Goal: Task Accomplishment & Management: Complete application form

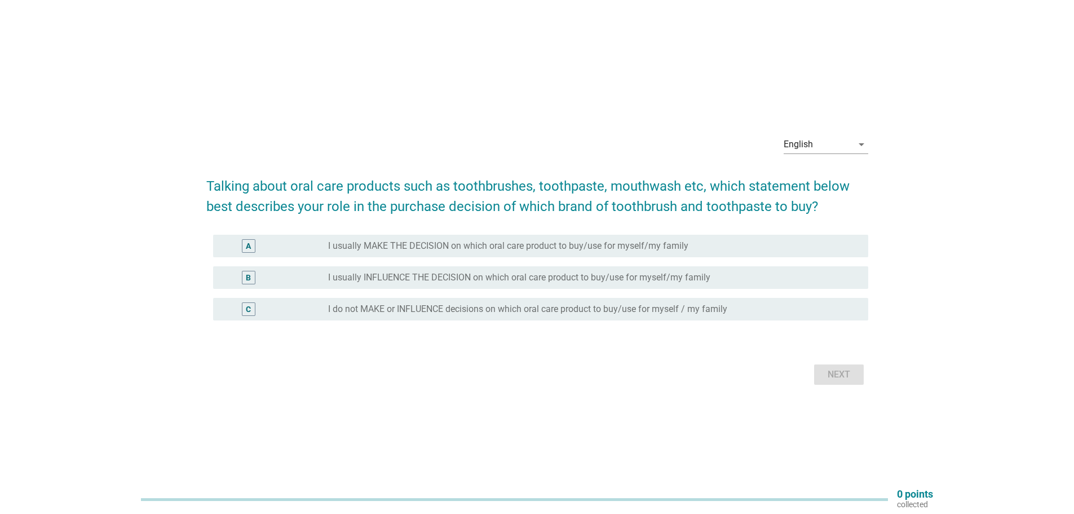
click at [391, 246] on label "I usually MAKE THE DECISION on which oral care product to buy/use for myself/my…" at bounding box center [508, 245] width 360 height 11
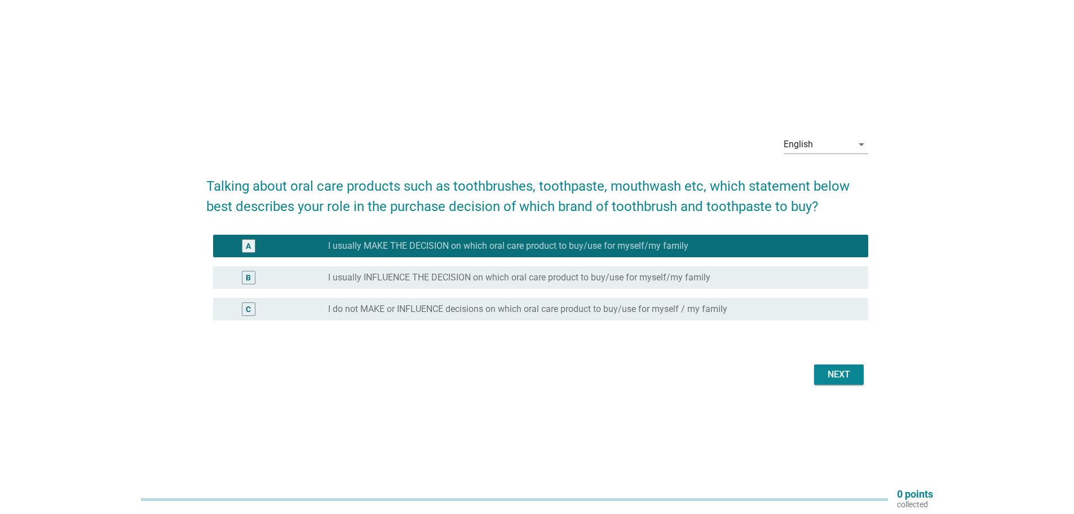
click at [836, 377] on div "Next" at bounding box center [839, 375] width 32 height 14
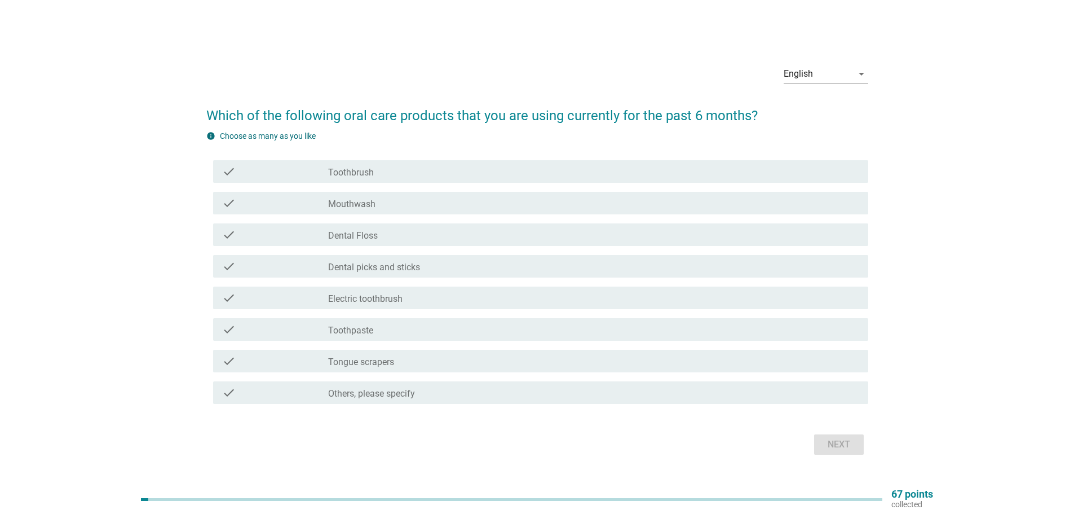
click at [360, 175] on label "Toothbrush" at bounding box center [351, 172] width 46 height 11
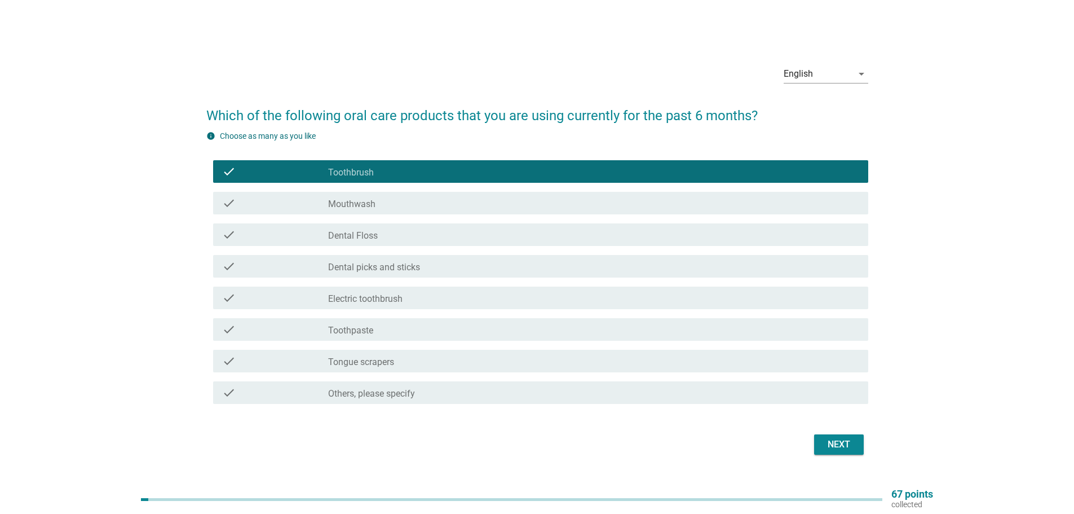
click at [364, 233] on label "Dental Floss" at bounding box center [353, 235] width 50 height 11
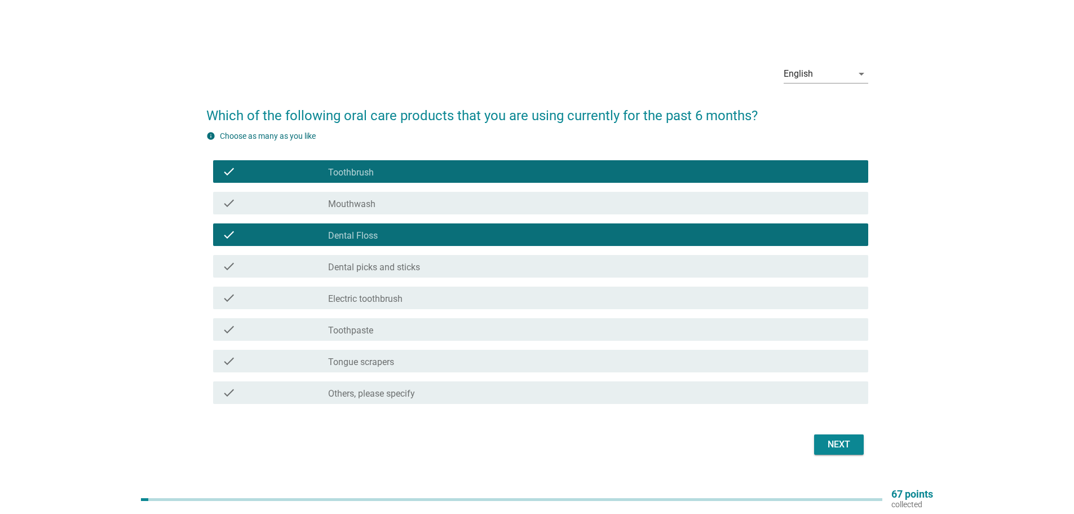
click at [488, 267] on div "check_box_outline_blank Dental picks and sticks" at bounding box center [593, 266] width 531 height 14
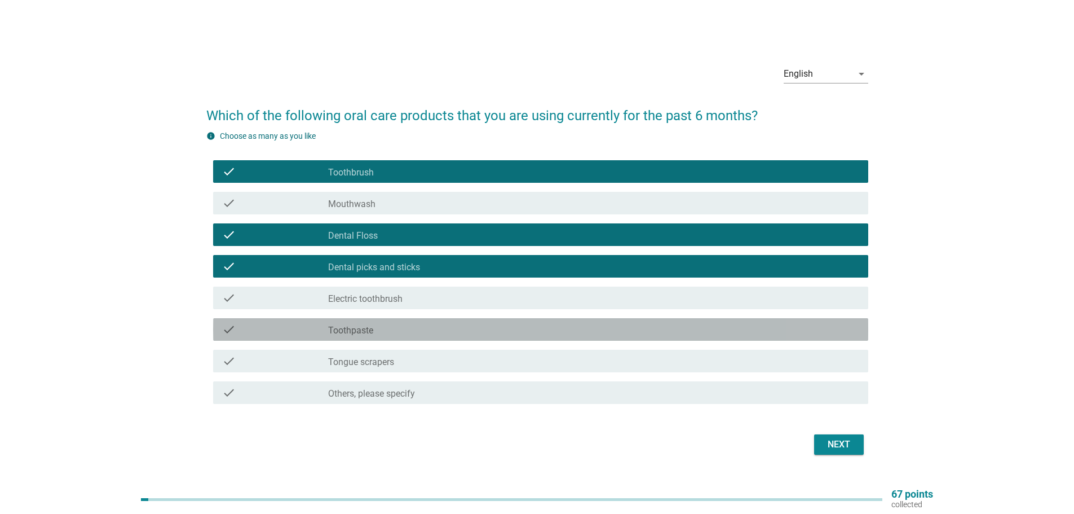
click at [355, 332] on label "Toothpaste" at bounding box center [350, 330] width 45 height 11
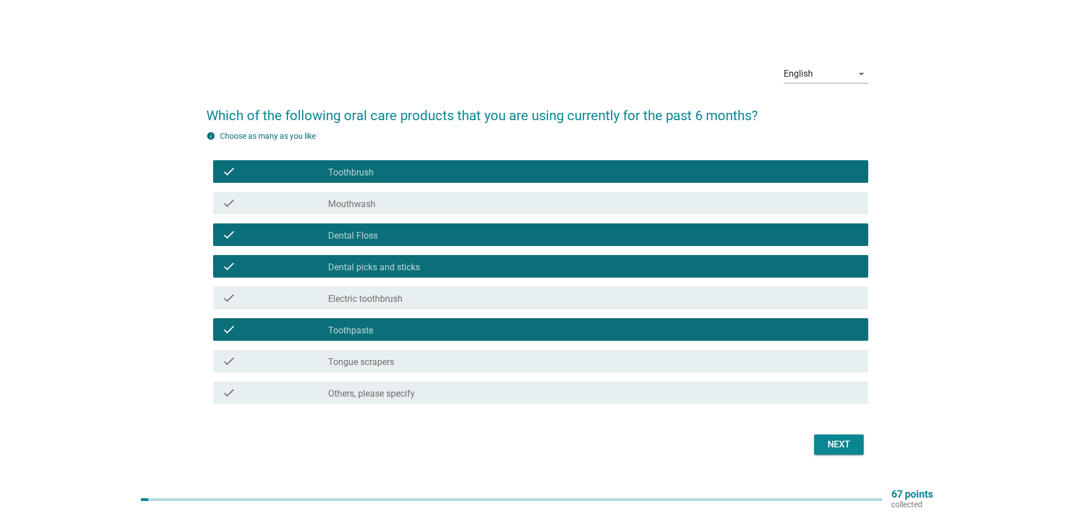
click at [847, 444] on div "Next" at bounding box center [839, 444] width 32 height 14
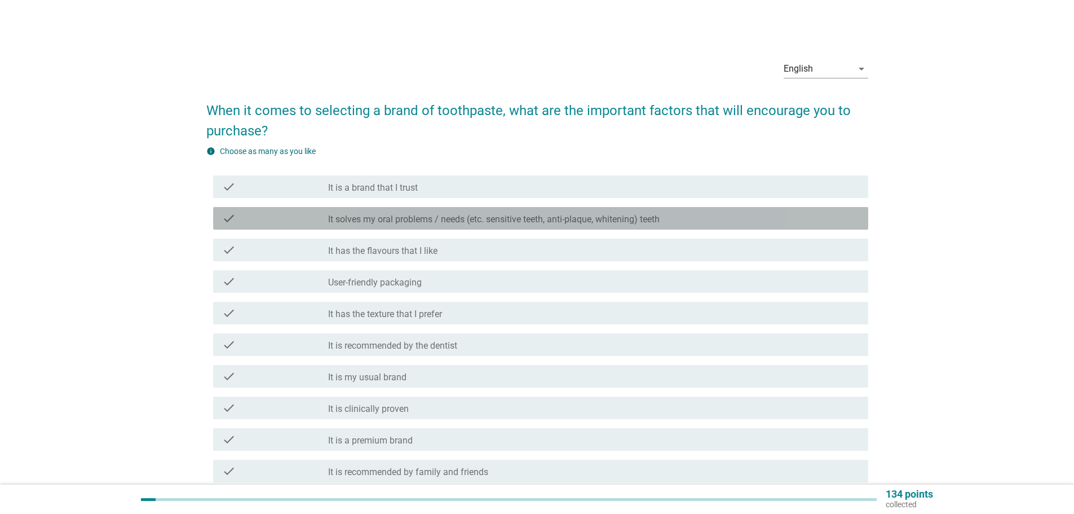
click at [493, 220] on label "It solves my oral problems / needs (etc. sensitive teeth, anti-plaque, whitenin…" at bounding box center [494, 219] width 332 height 11
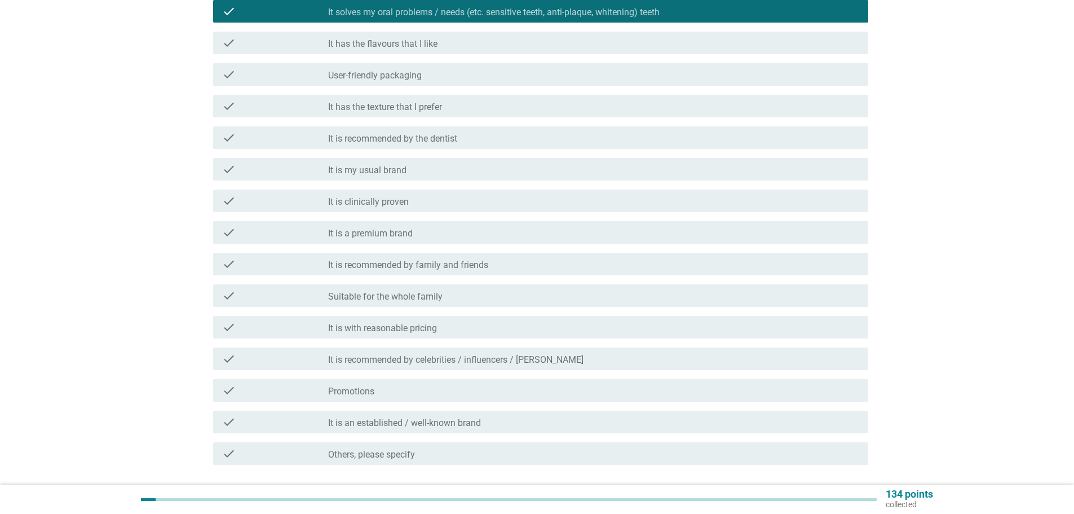
scroll to position [226, 0]
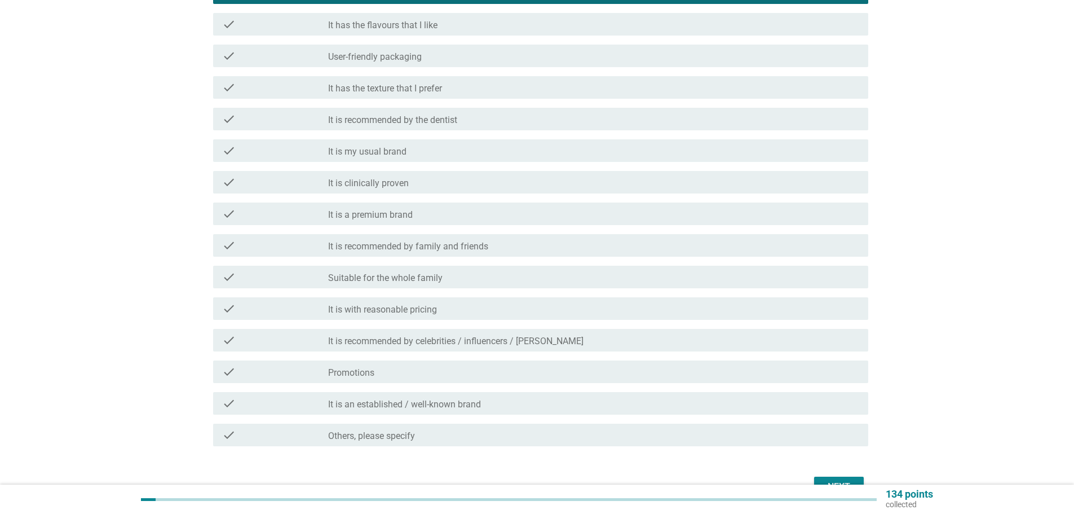
click at [441, 279] on label "Suitable for the whole family" at bounding box center [385, 277] width 114 height 11
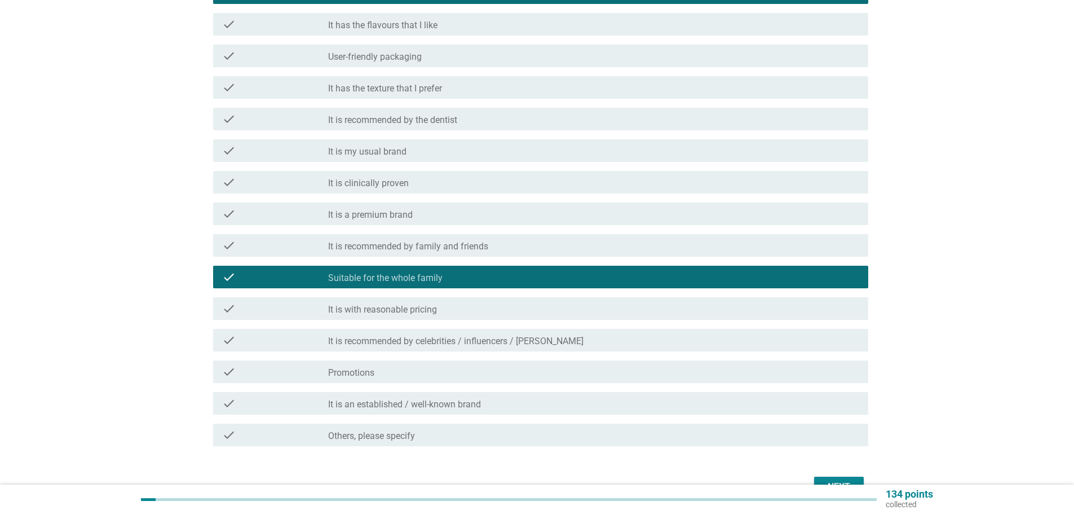
click at [447, 310] on div "check_box_outline_blank It is with reasonable pricing" at bounding box center [593, 309] width 531 height 14
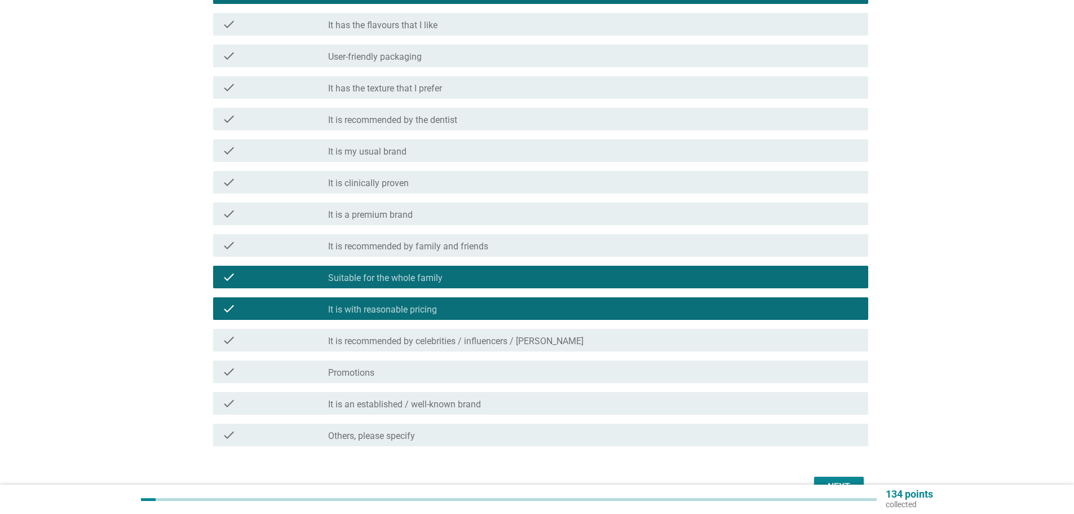
click at [432, 373] on div "check_box_outline_blank Promotions" at bounding box center [593, 372] width 531 height 14
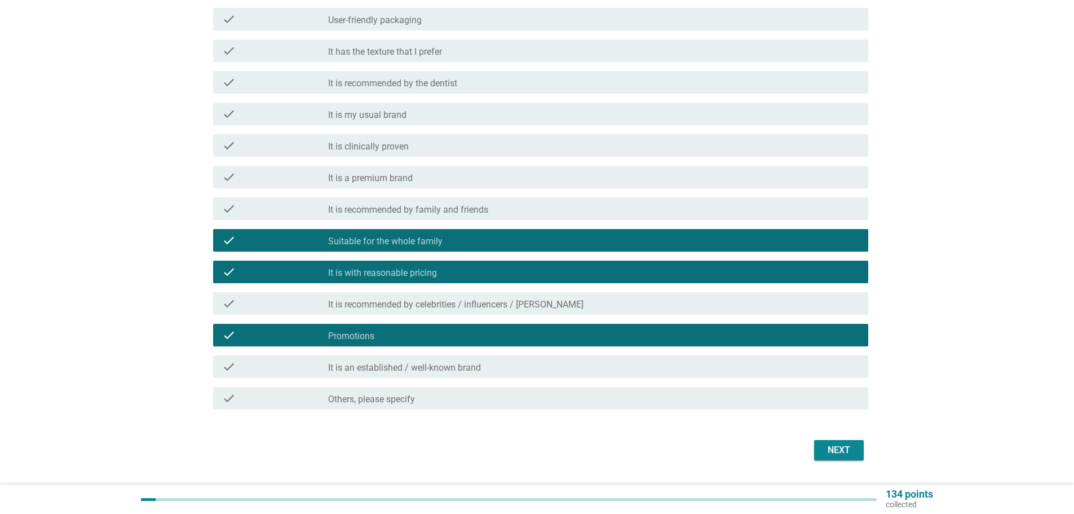
scroll to position [282, 0]
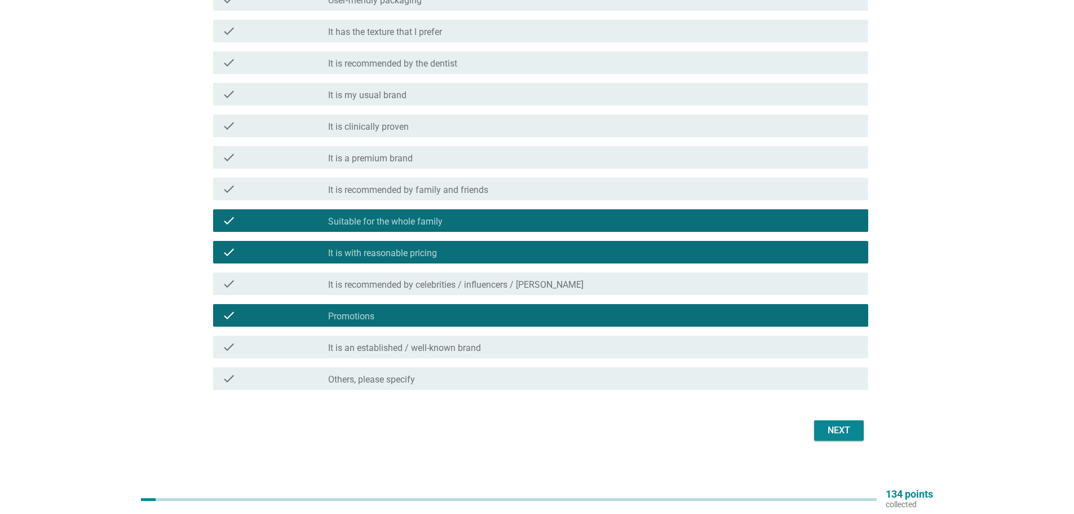
click at [453, 346] on label "It is an established / well-known brand" at bounding box center [404, 347] width 153 height 11
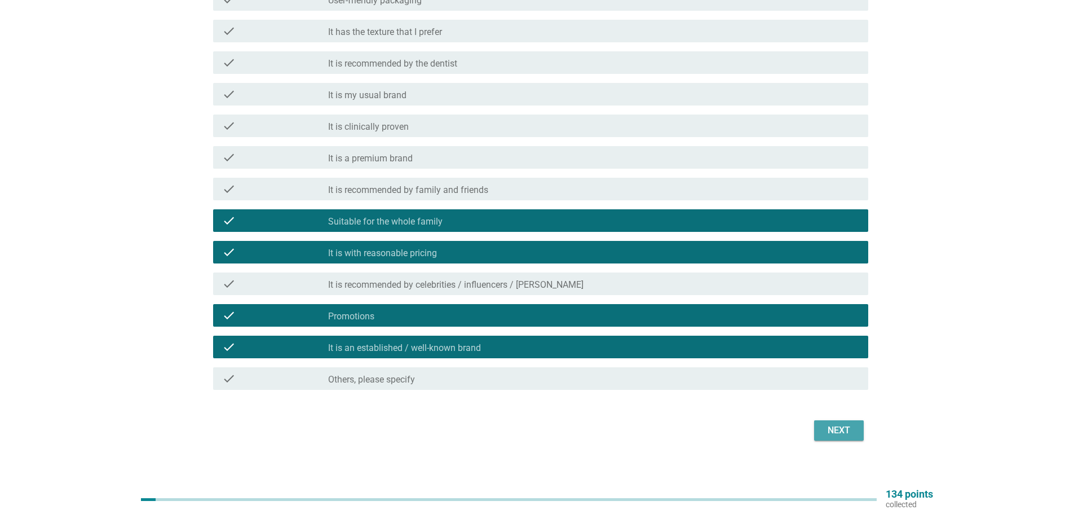
click at [828, 428] on div "Next" at bounding box center [839, 430] width 32 height 14
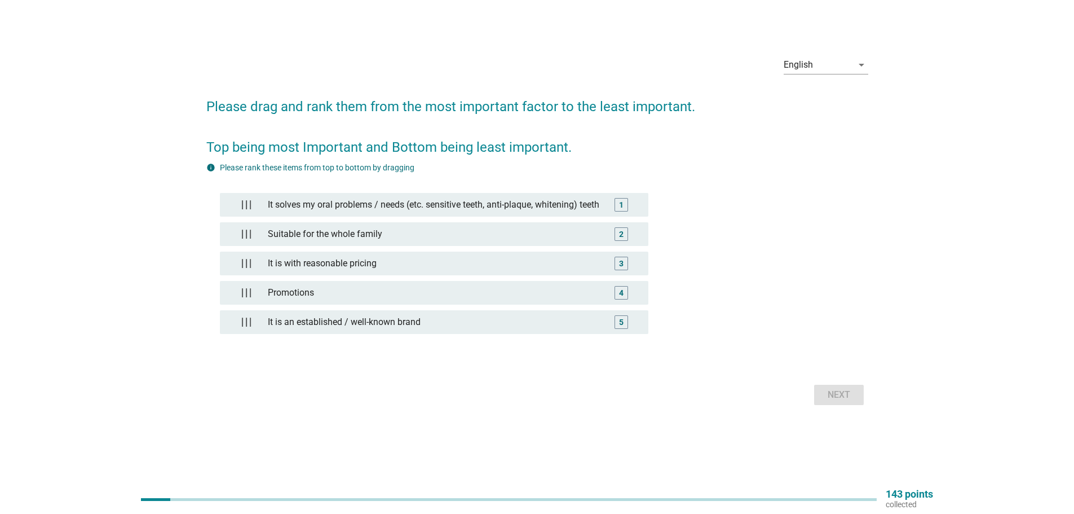
scroll to position [0, 0]
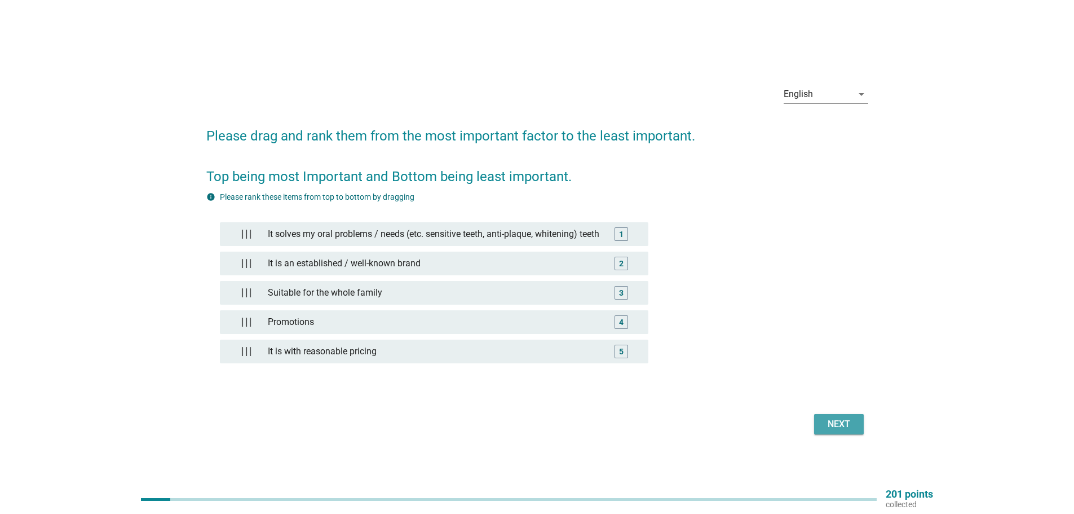
click at [841, 428] on div "Next" at bounding box center [839, 424] width 32 height 14
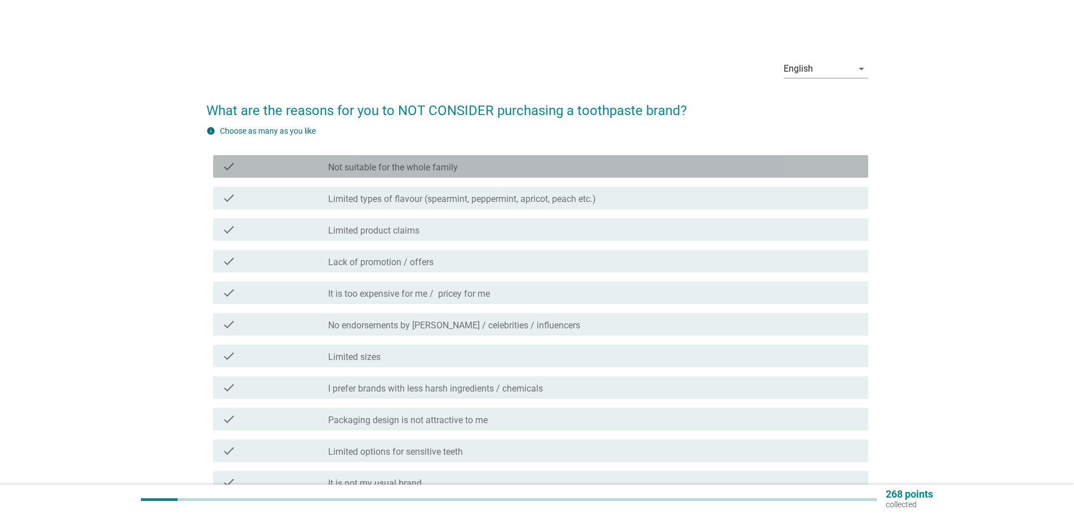
click at [322, 173] on div "check" at bounding box center [275, 167] width 106 height 14
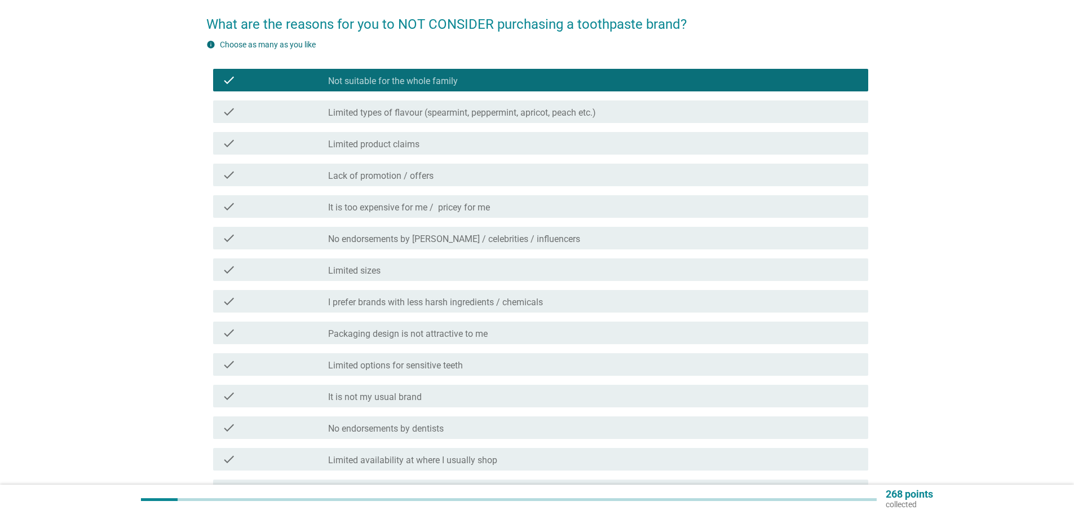
scroll to position [113, 0]
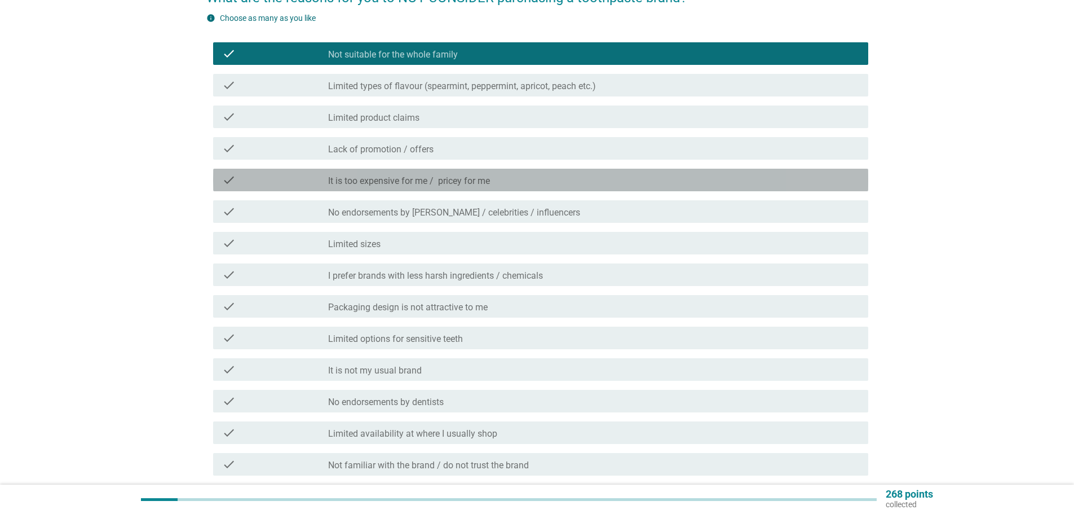
click at [506, 179] on div "check_box_outline_blank It is too expensive for me / pricey for me" at bounding box center [593, 180] width 531 height 14
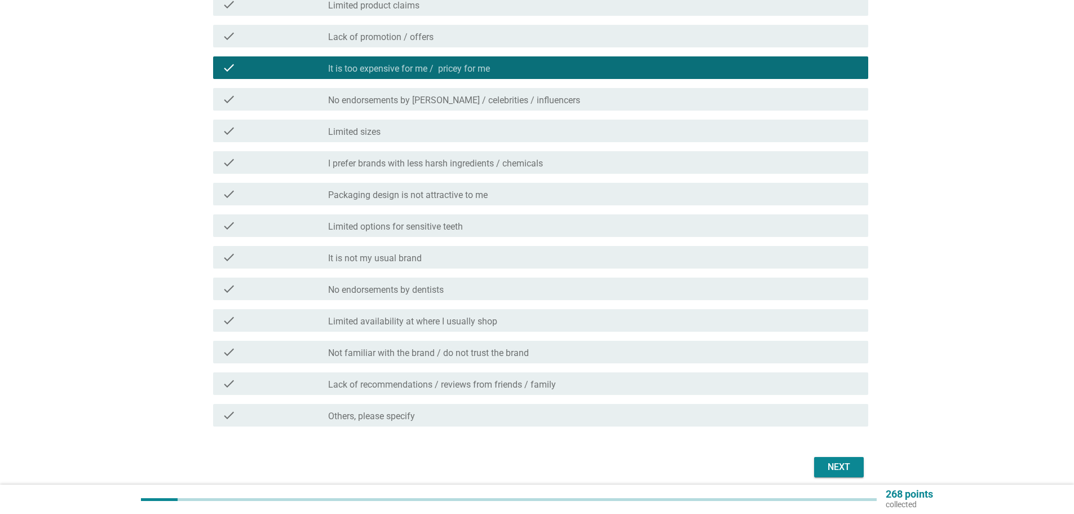
scroll to position [226, 0]
click at [546, 176] on div "check check_box_outline_blank I prefer brands with less harsh ingredients / che…" at bounding box center [537, 162] width 662 height 32
click at [553, 158] on div "check_box_outline_blank I prefer brands with less harsh ingredients / chemicals" at bounding box center [593, 162] width 531 height 14
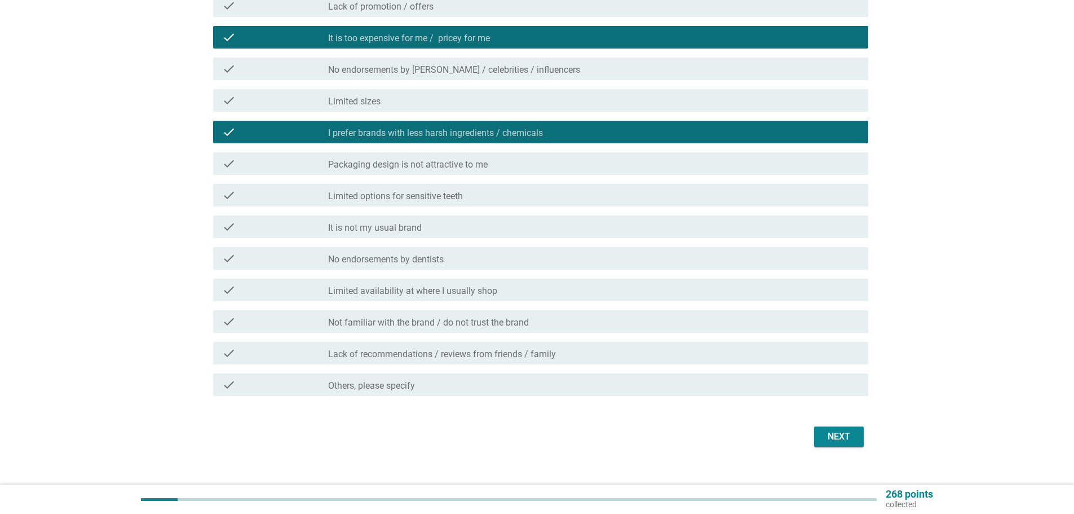
scroll to position [272, 0]
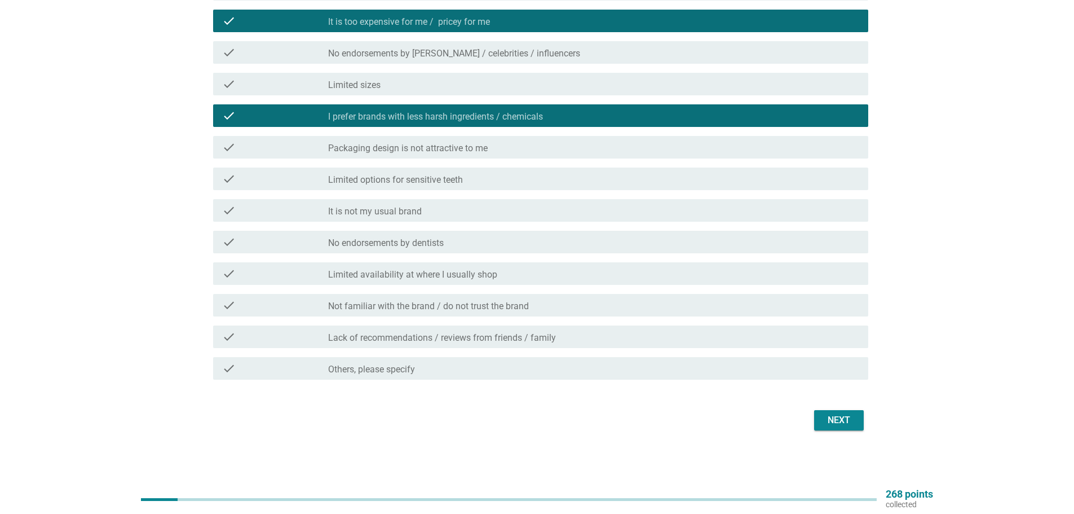
click at [428, 244] on label "No endorsements by dentists" at bounding box center [386, 242] width 116 height 11
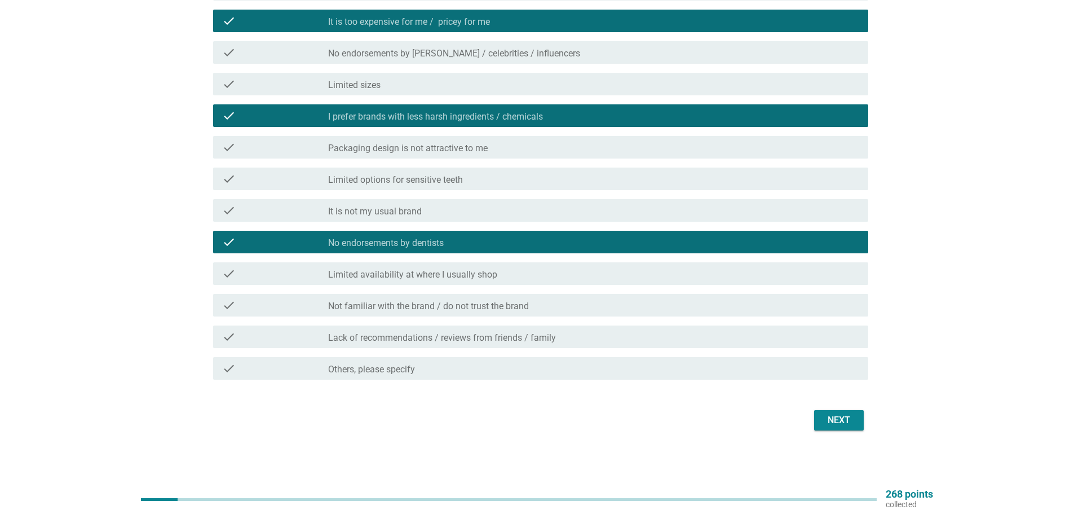
click at [461, 300] on label "Not familiar with the brand / do not trust the brand" at bounding box center [428, 305] width 201 height 11
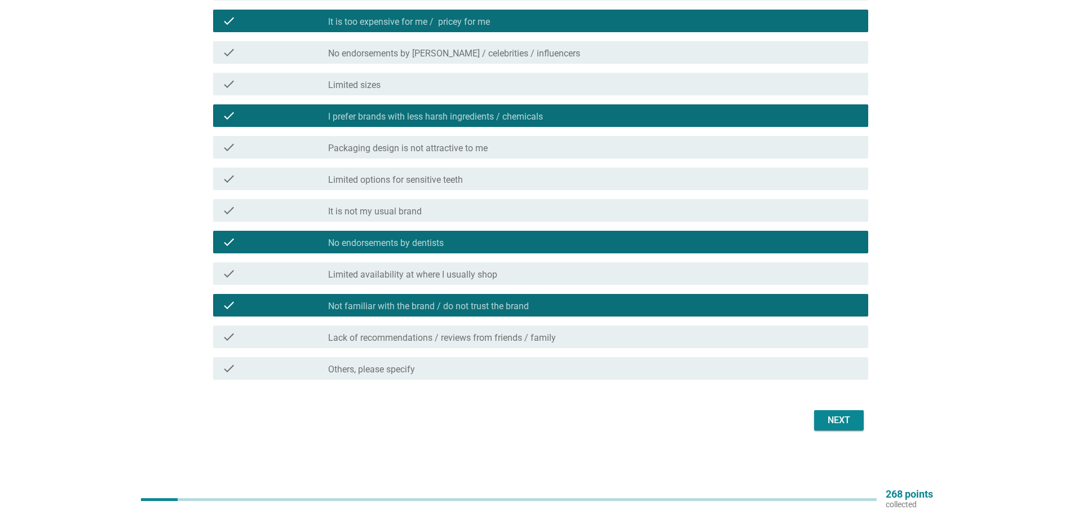
click at [422, 213] on div "check_box_outline_blank It is not my usual brand" at bounding box center [593, 211] width 531 height 14
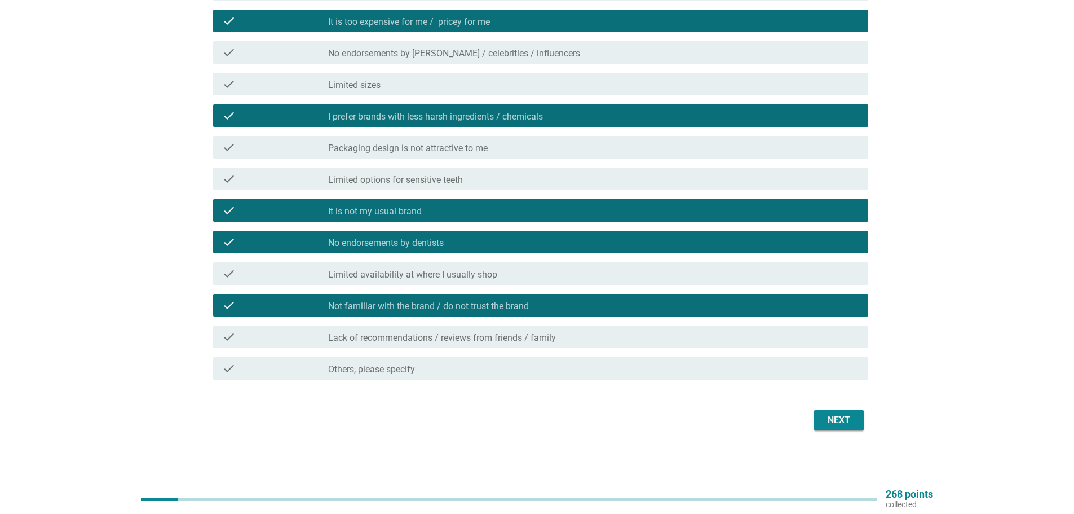
click at [500, 181] on div "check_box_outline_blank Limited options for sensitive teeth" at bounding box center [593, 179] width 531 height 14
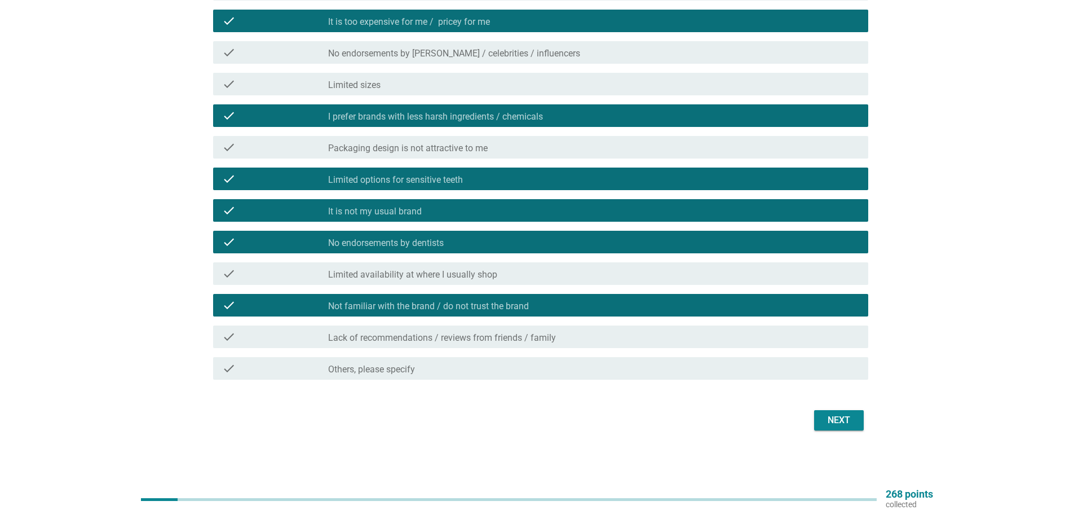
drag, startPoint x: 498, startPoint y: 149, endPoint x: 661, endPoint y: 195, distance: 169.1
click at [500, 147] on div "check_box_outline_blank Packaging design is not attractive to me" at bounding box center [593, 147] width 531 height 14
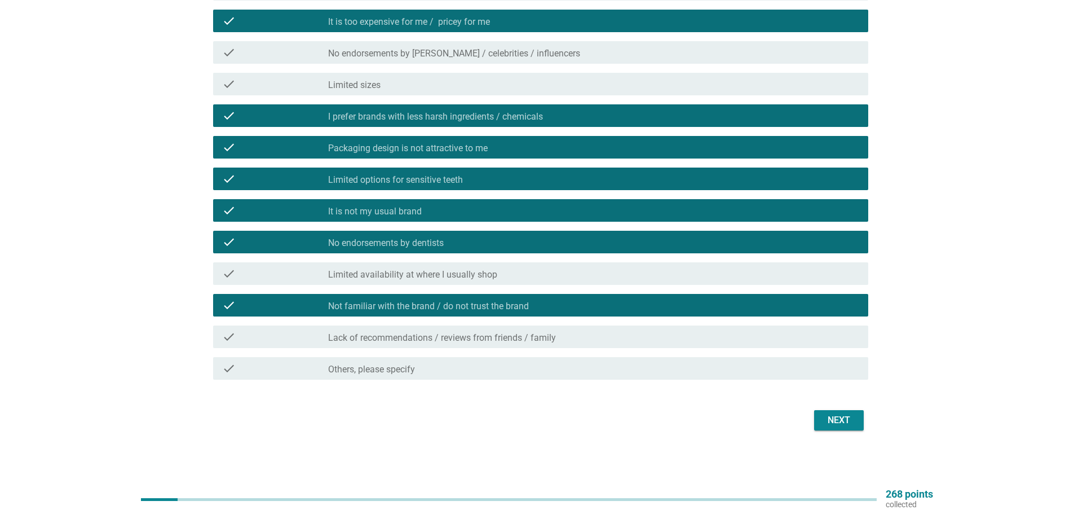
click at [845, 425] on div "Next" at bounding box center [839, 420] width 32 height 14
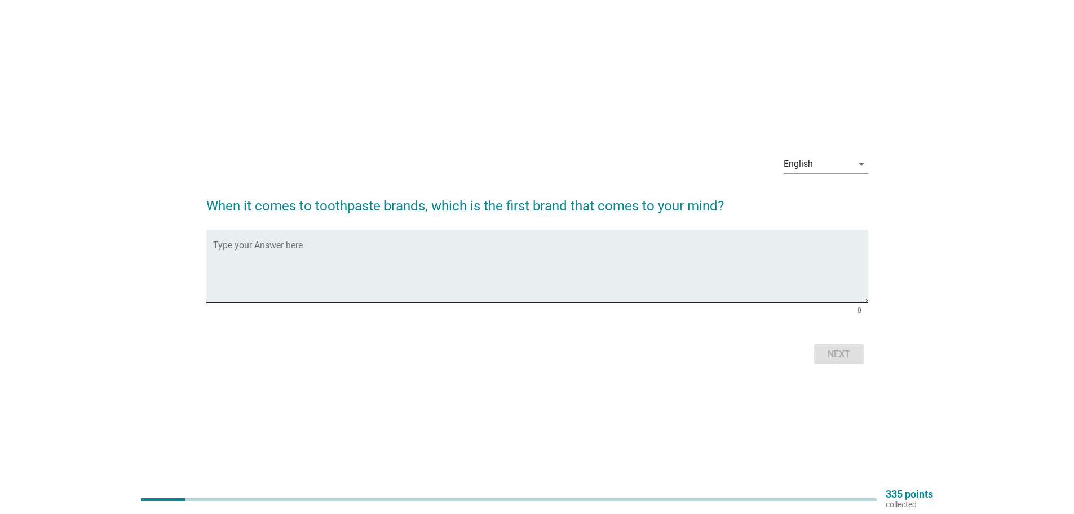
click at [755, 299] on textarea "Type your Answer here" at bounding box center [540, 272] width 655 height 59
type textarea "sensodyne"
click at [862, 355] on button "Next" at bounding box center [839, 354] width 50 height 20
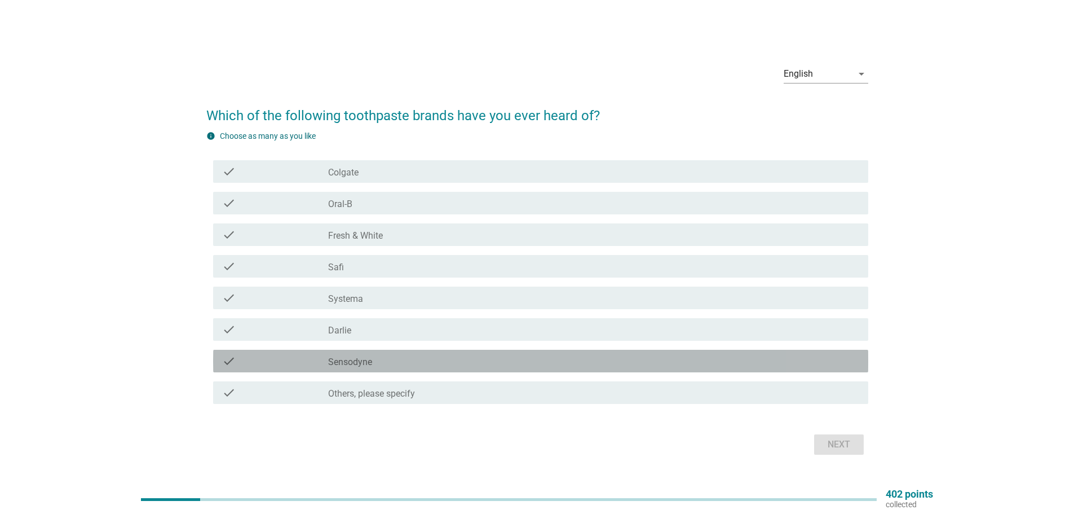
click at [366, 366] on label "Sensodyne" at bounding box center [350, 361] width 44 height 11
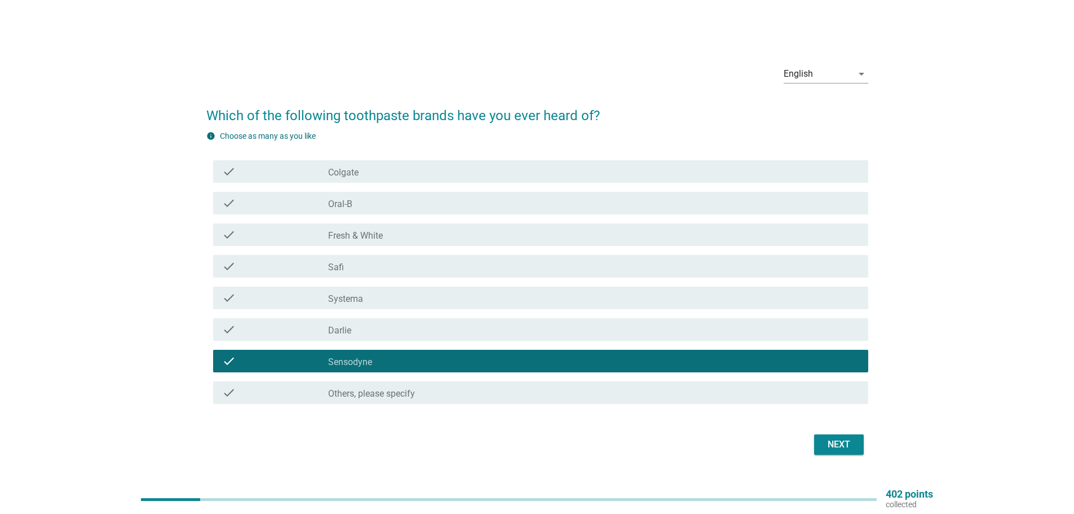
click at [372, 174] on div "check_box_outline_blank Colgate" at bounding box center [593, 172] width 531 height 14
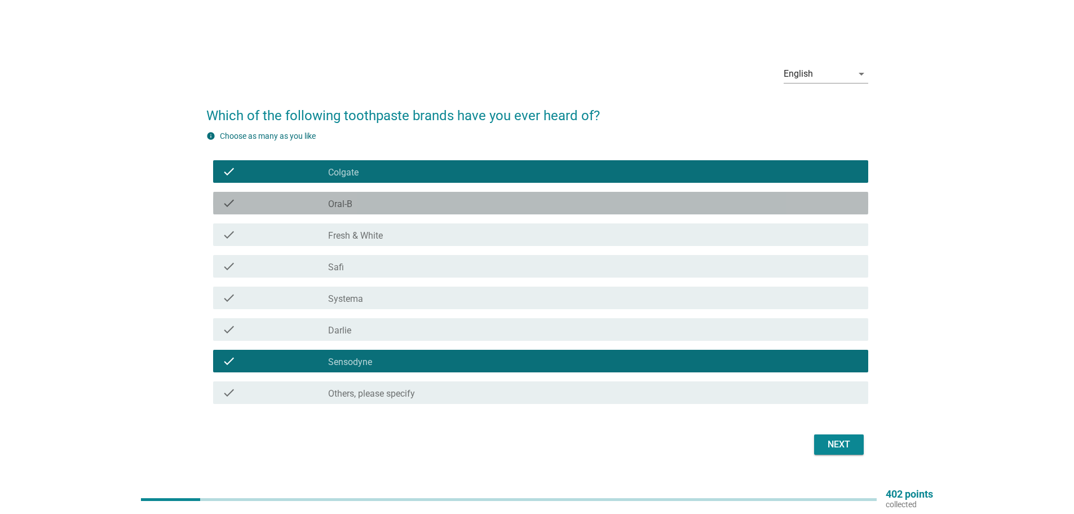
click at [369, 197] on div "check_box_outline_blank Oral-B" at bounding box center [593, 203] width 531 height 14
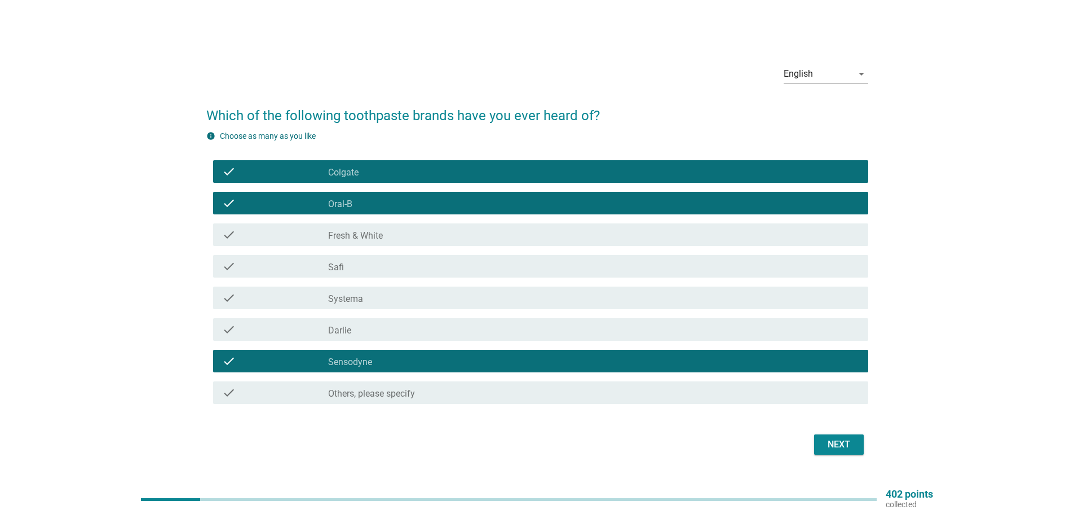
click at [367, 228] on div "check_box_outline_blank Fresh & White" at bounding box center [593, 235] width 531 height 14
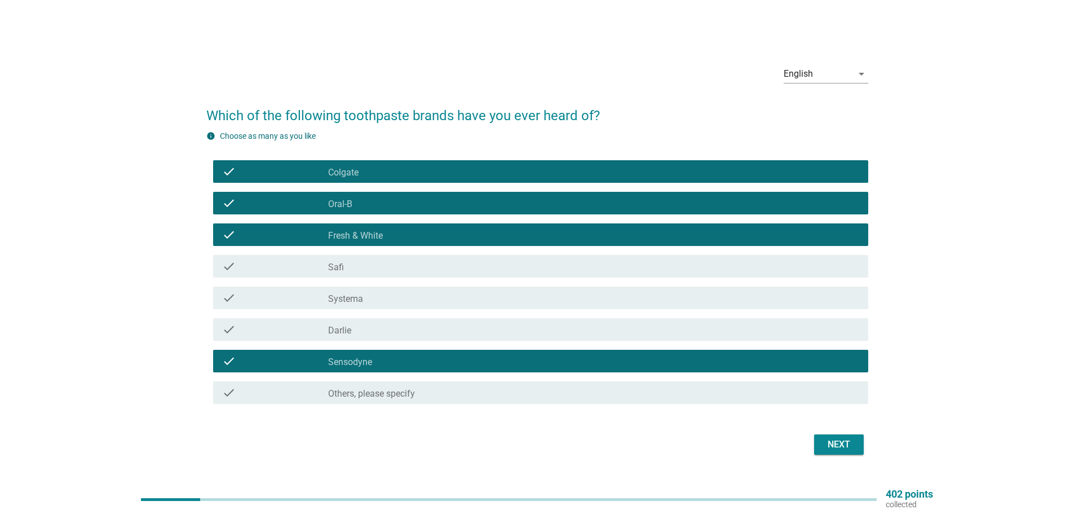
click at [363, 257] on div "check check_box_outline_blank Safi" at bounding box center [540, 266] width 655 height 23
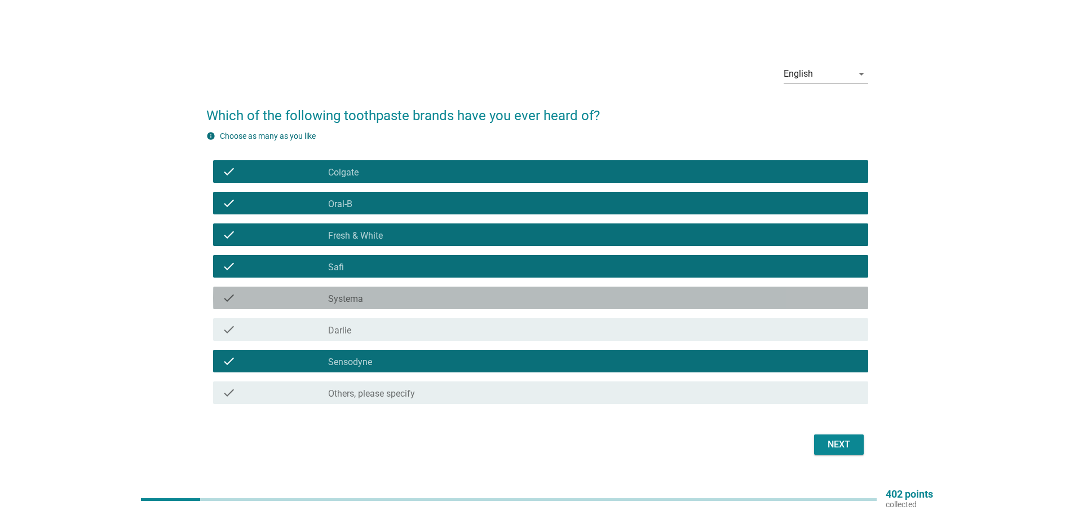
drag, startPoint x: 373, startPoint y: 291, endPoint x: 373, endPoint y: 317, distance: 25.9
click at [373, 293] on div "check_box_outline_blank Systema" at bounding box center [593, 298] width 531 height 14
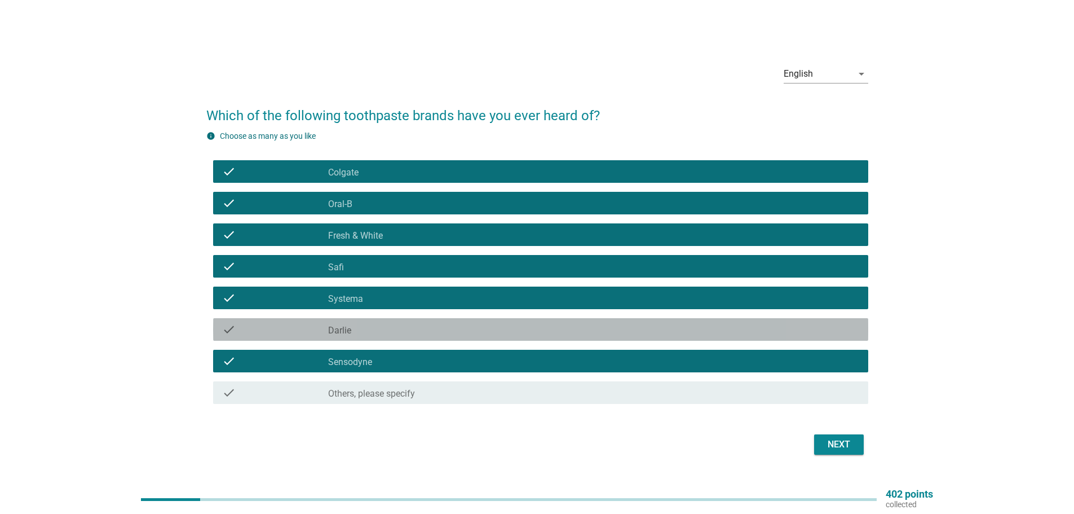
click at [372, 326] on div "check_box_outline_blank Darlie" at bounding box center [593, 329] width 531 height 14
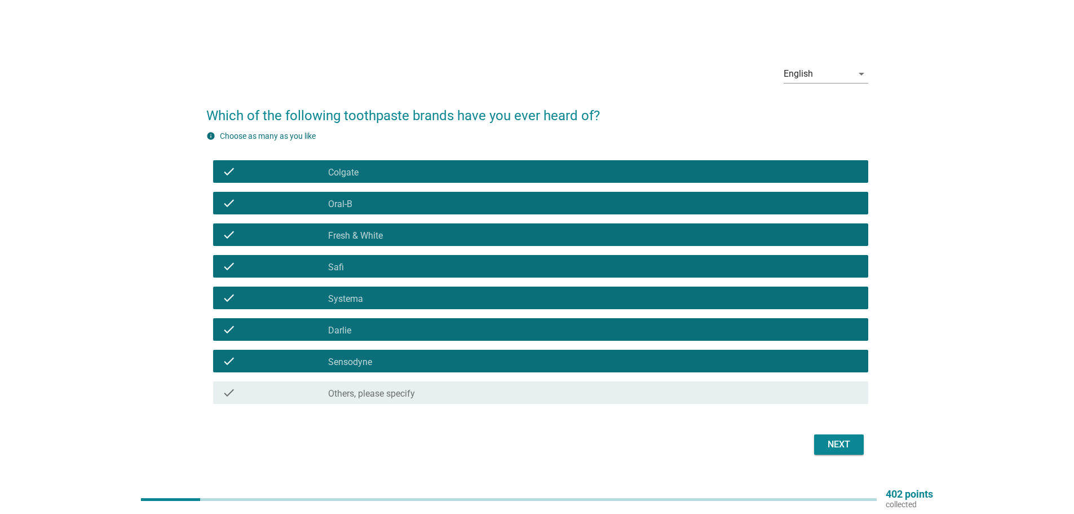
click at [830, 440] on div "Next" at bounding box center [839, 444] width 32 height 14
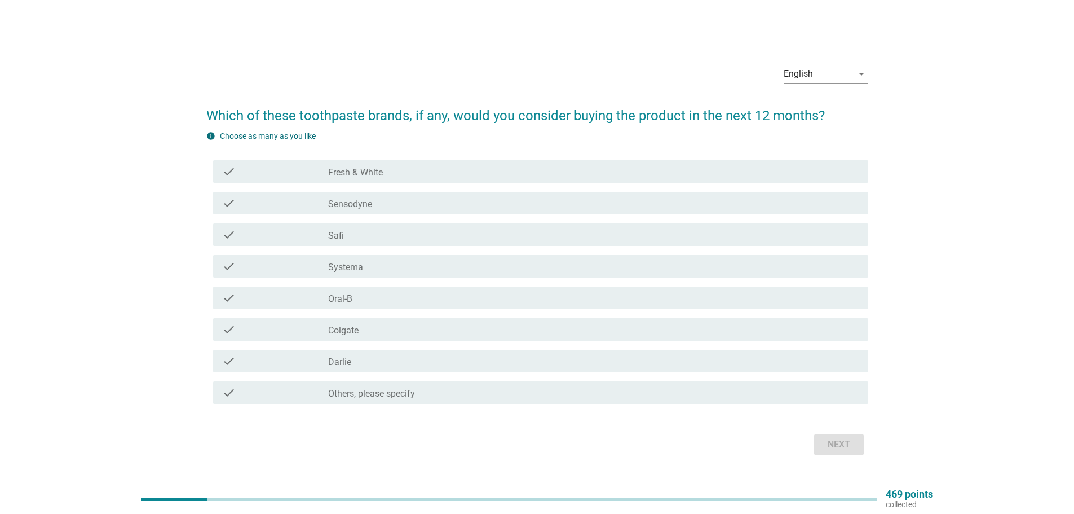
click at [391, 198] on div "check_box_outline_blank Sensodyne" at bounding box center [593, 203] width 531 height 14
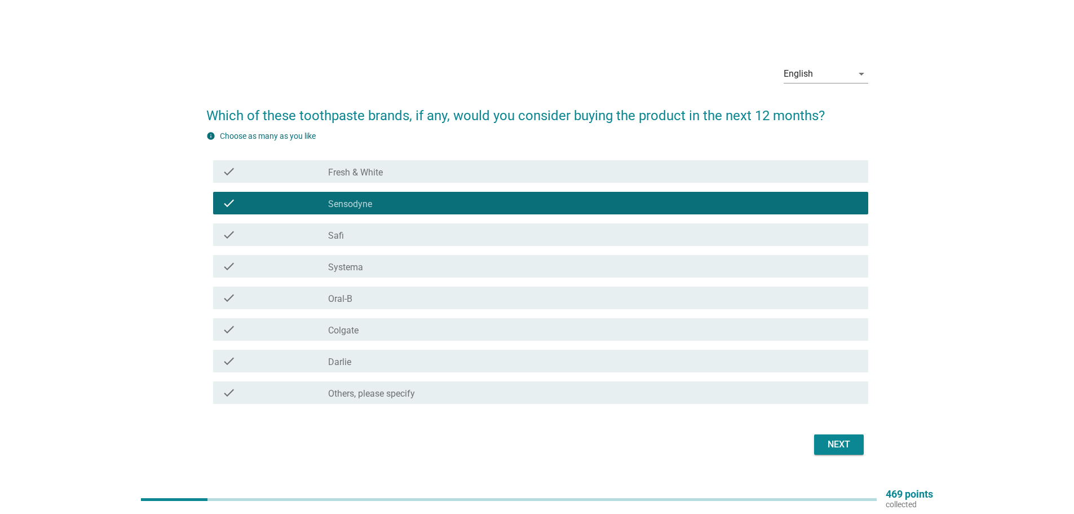
click at [391, 269] on div "check_box_outline_blank Systema" at bounding box center [593, 266] width 531 height 14
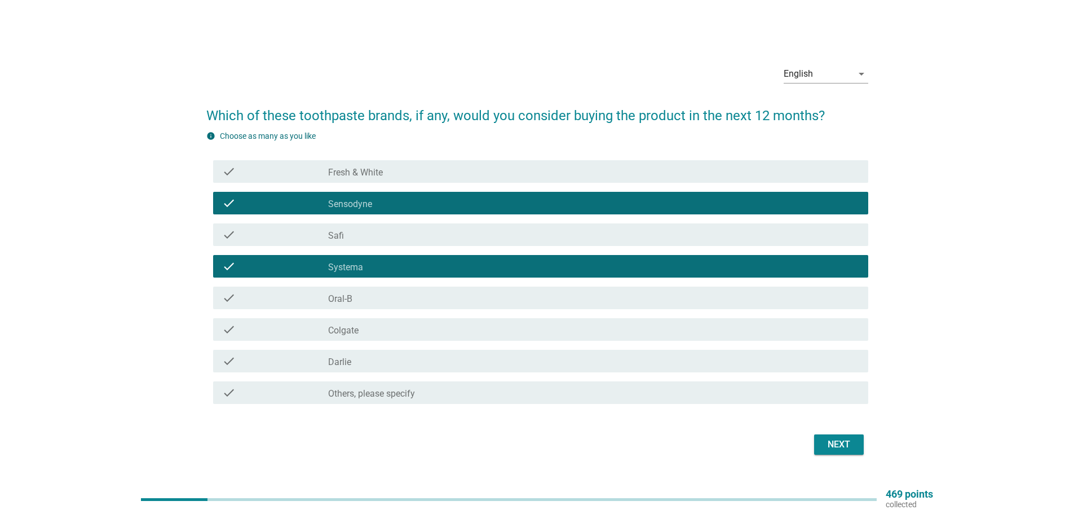
click at [375, 295] on div "check_box_outline_blank Oral-B" at bounding box center [593, 298] width 531 height 14
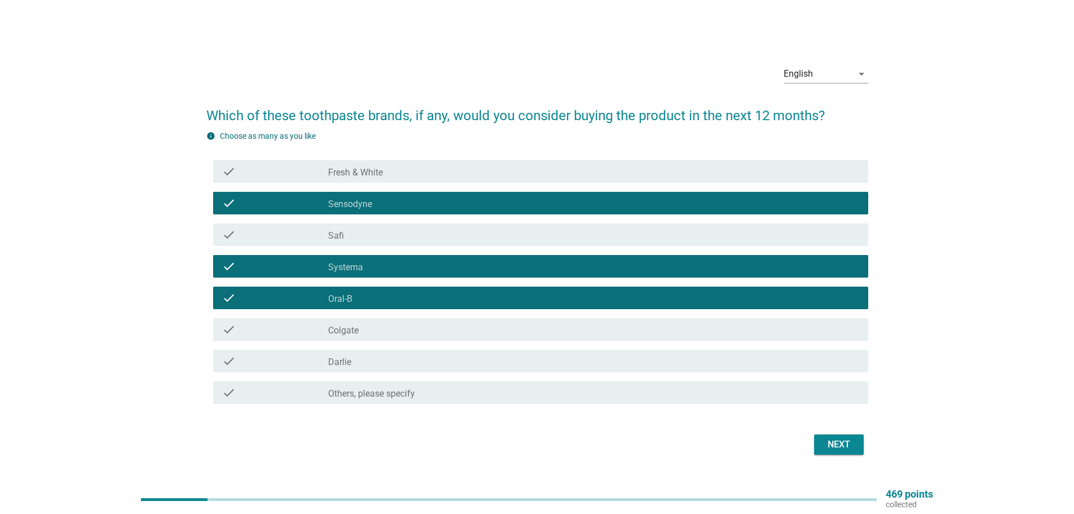
click at [406, 324] on div "check_box_outline_blank Colgate" at bounding box center [593, 329] width 531 height 14
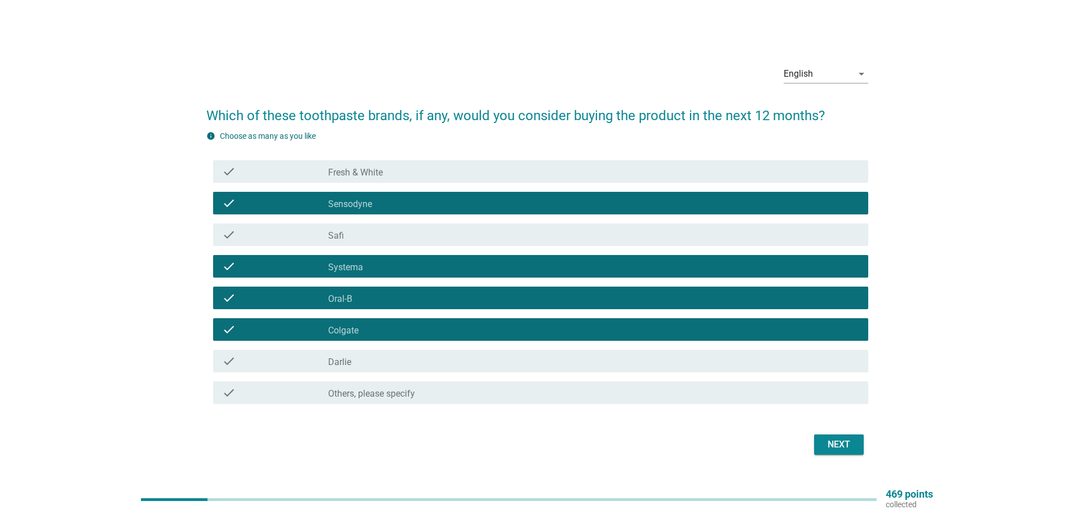
click at [825, 444] on div "Next" at bounding box center [839, 444] width 32 height 14
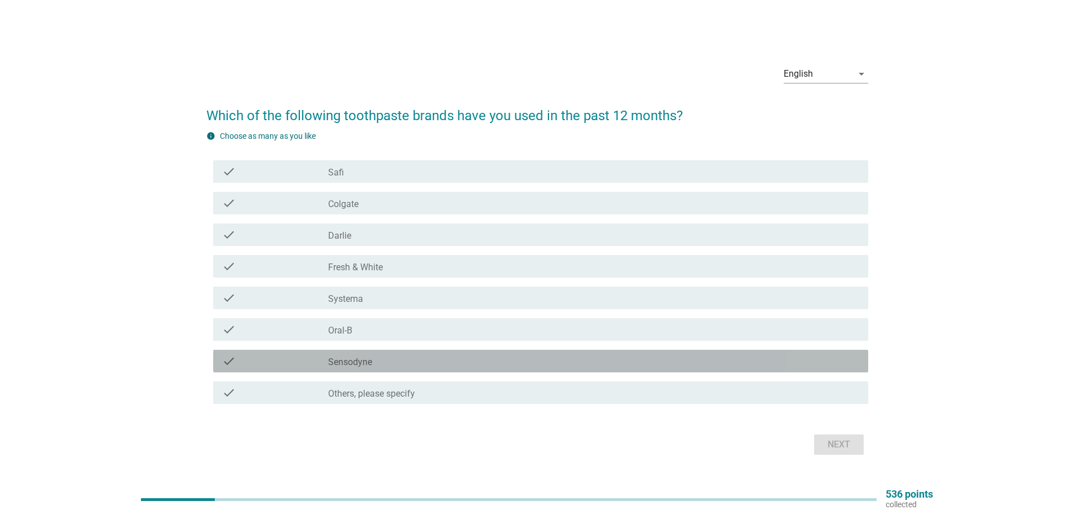
click at [370, 362] on label "Sensodyne" at bounding box center [350, 361] width 44 height 11
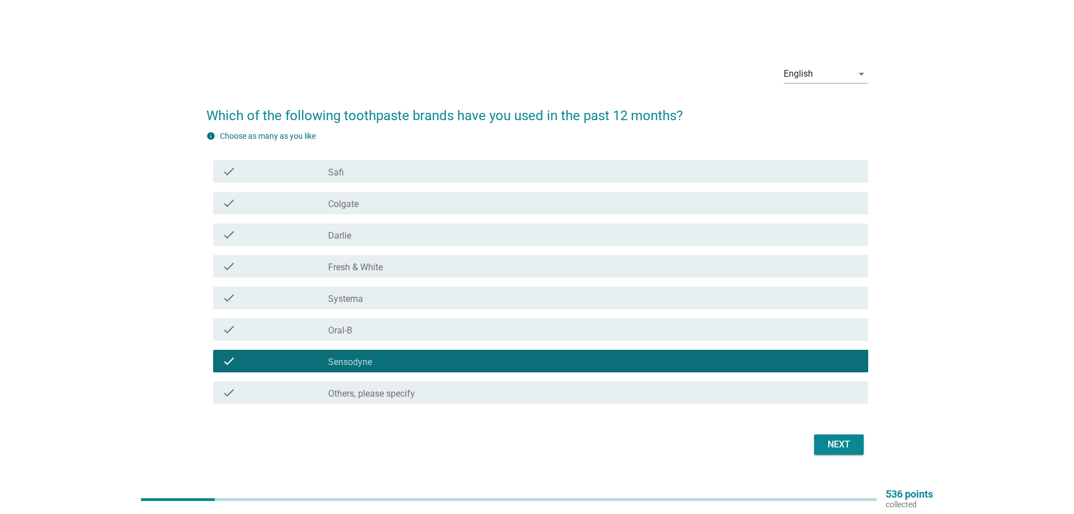
click at [422, 201] on div "check_box Colgate" at bounding box center [593, 203] width 531 height 14
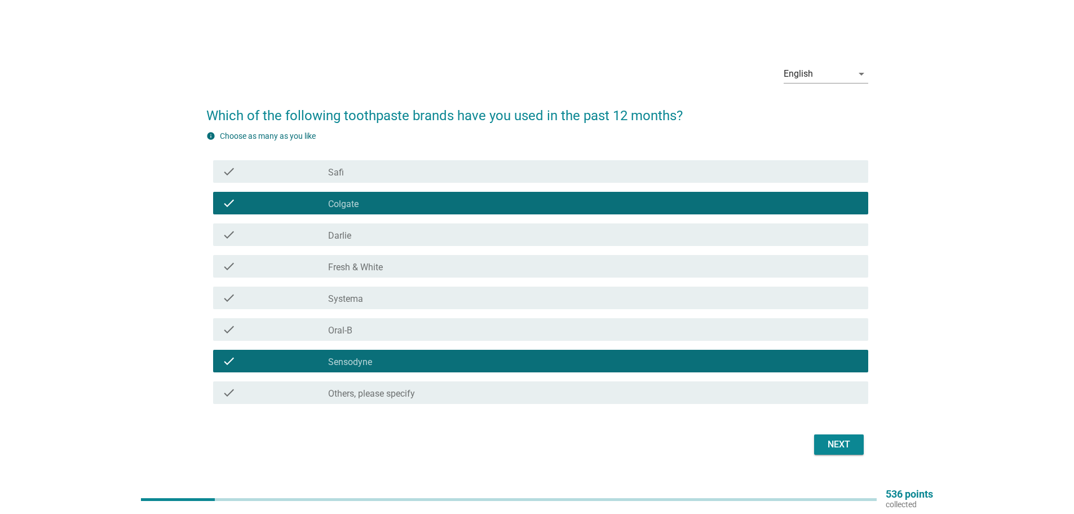
click at [373, 303] on div "check_box Systema" at bounding box center [593, 298] width 531 height 14
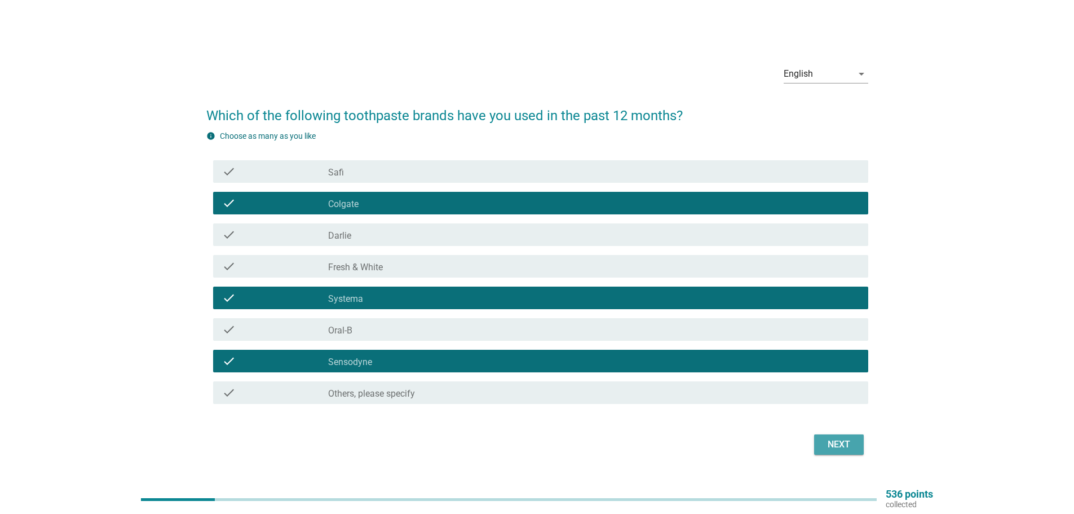
click at [846, 443] on div "Next" at bounding box center [839, 444] width 32 height 14
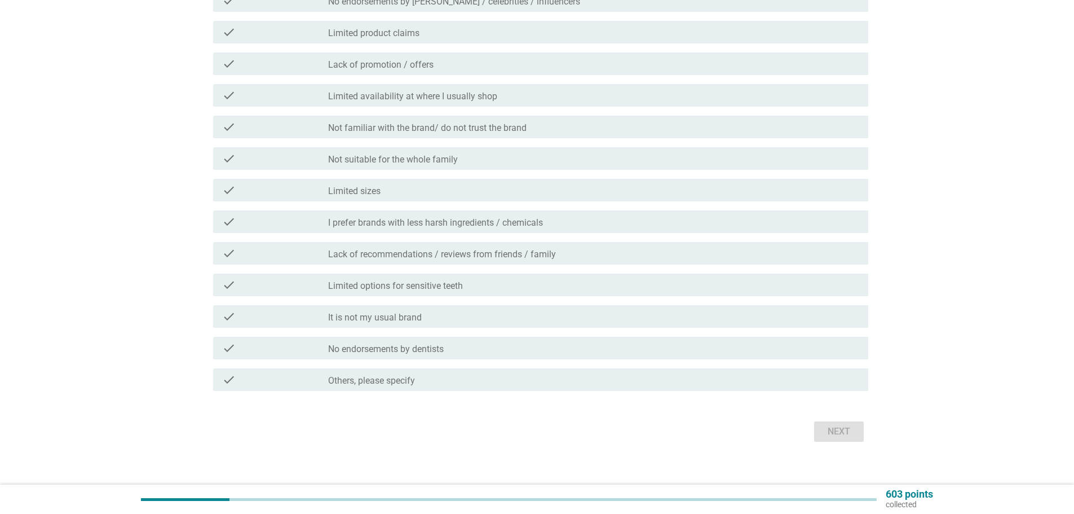
scroll to position [282, 0]
click at [585, 255] on div "check_box_outline_blank Lack of recommendations / reviews from friends / family" at bounding box center [593, 252] width 531 height 14
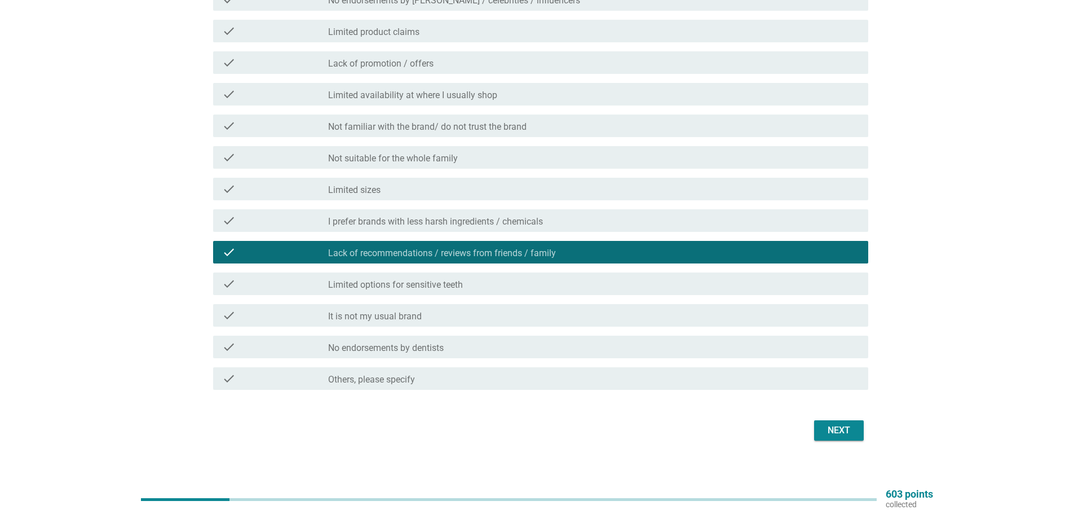
drag, startPoint x: 487, startPoint y: 281, endPoint x: 607, endPoint y: 295, distance: 121.4
click at [488, 279] on div "check_box_outline_blank Limited options for sensitive teeth" at bounding box center [593, 284] width 531 height 14
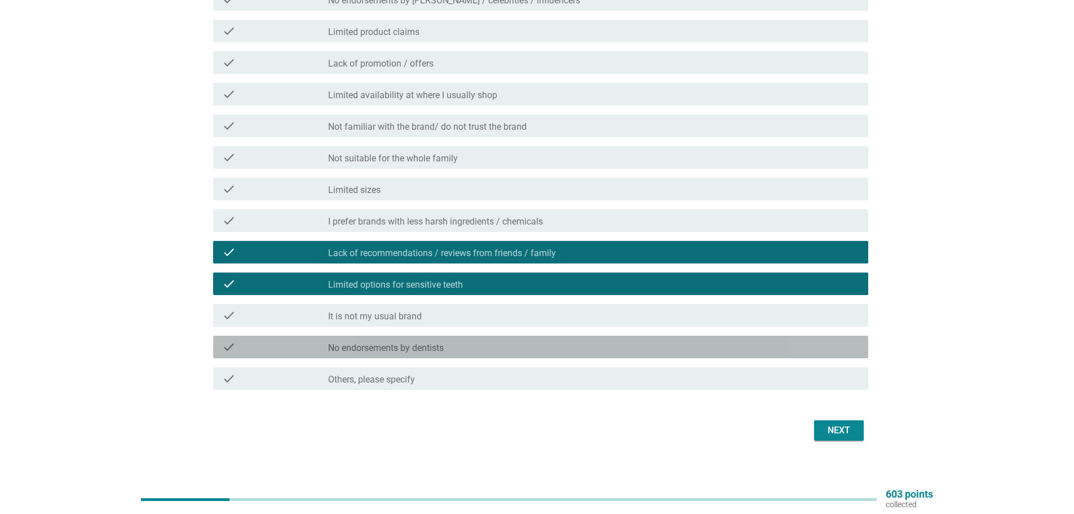
click at [418, 348] on label "No endorsements by dentists" at bounding box center [386, 347] width 116 height 11
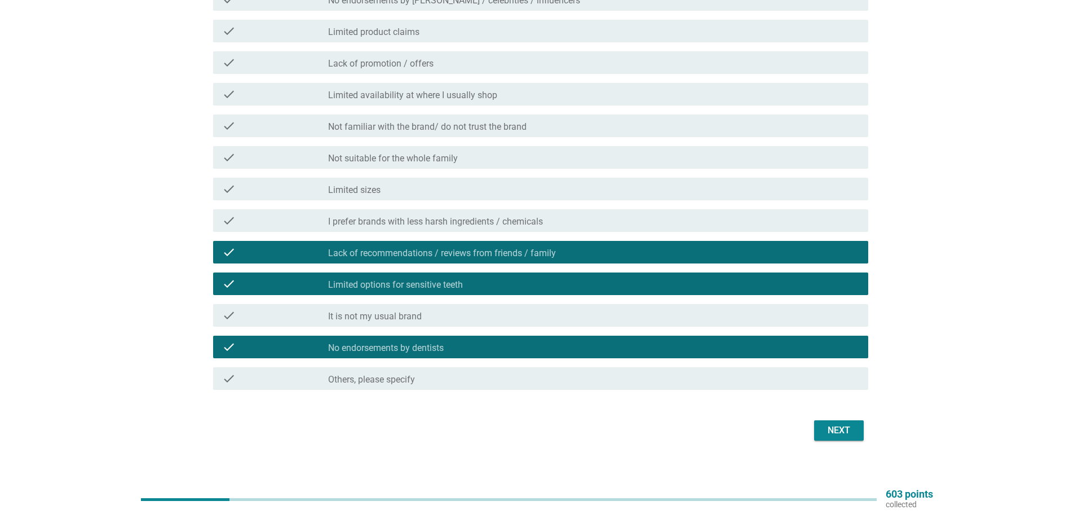
click at [846, 438] on button "Next" at bounding box center [839, 430] width 50 height 20
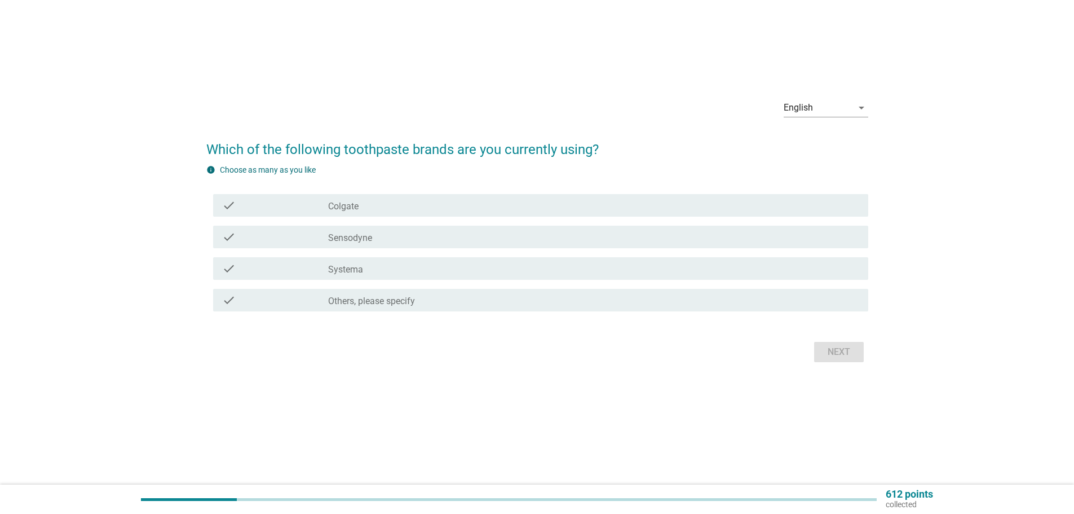
scroll to position [0, 0]
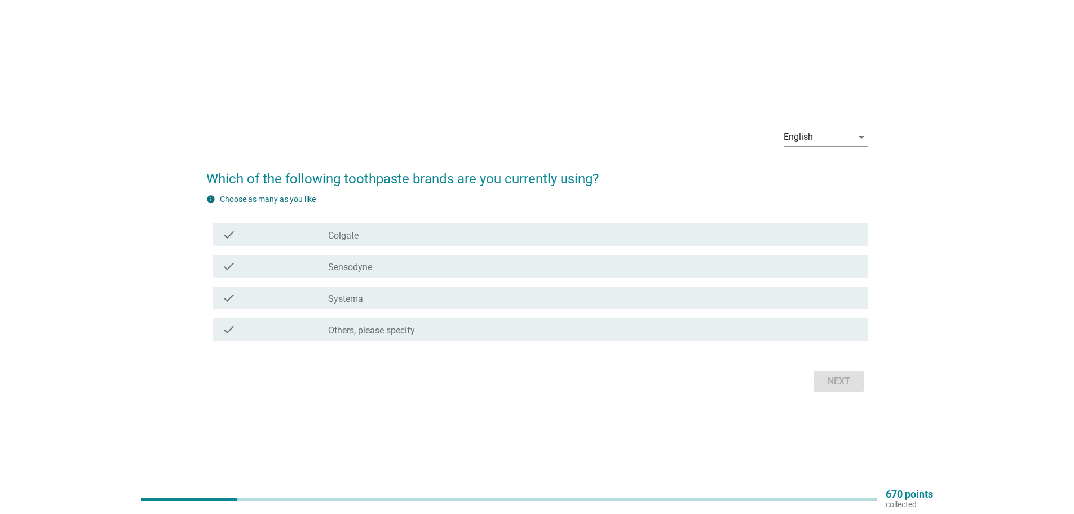
click at [396, 276] on div "check check_box_outline_blank Sensodyne" at bounding box center [540, 266] width 655 height 23
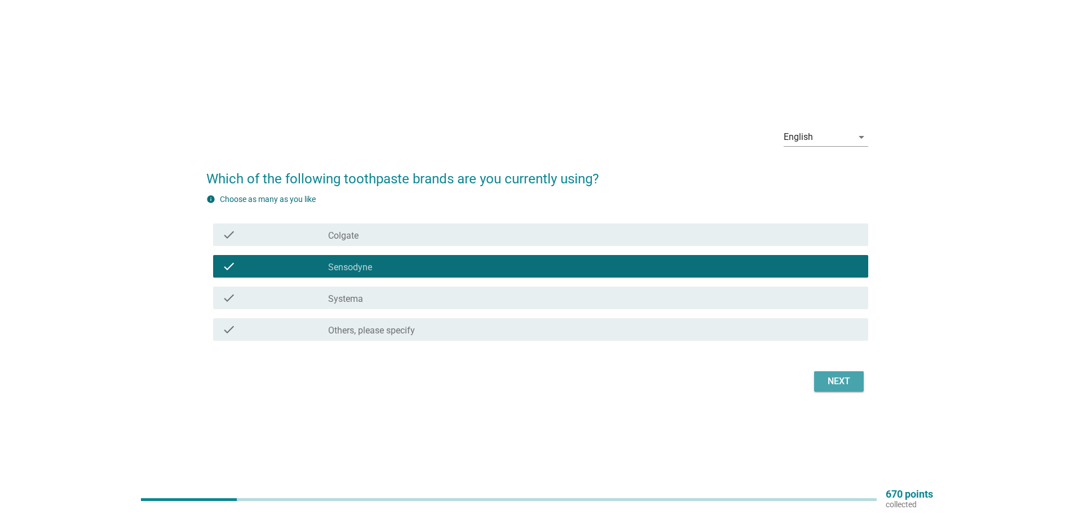
click at [851, 387] on div "Next" at bounding box center [839, 381] width 32 height 14
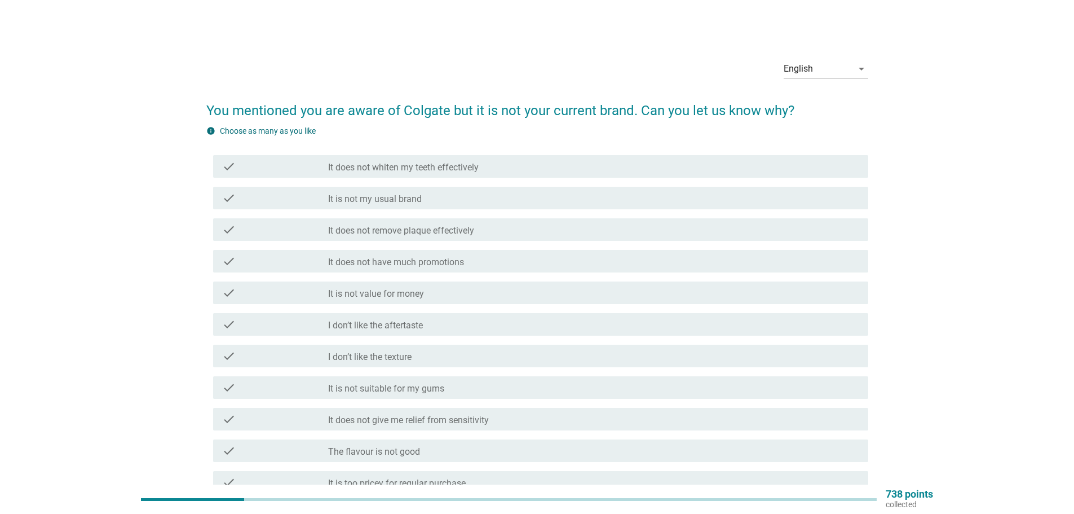
click at [505, 166] on div "check_box_outline_blank It does not whiten my teeth effectively" at bounding box center [593, 167] width 531 height 14
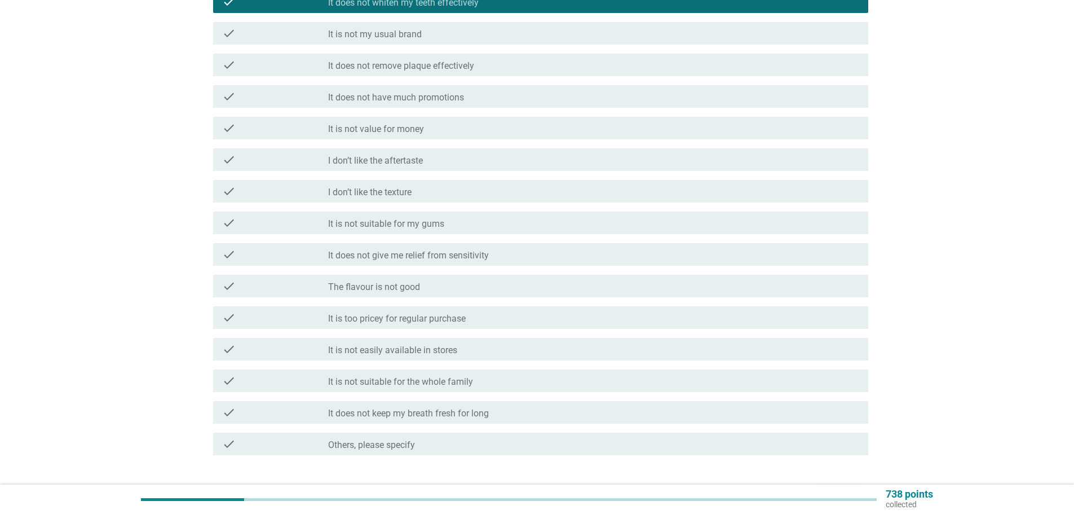
scroll to position [169, 0]
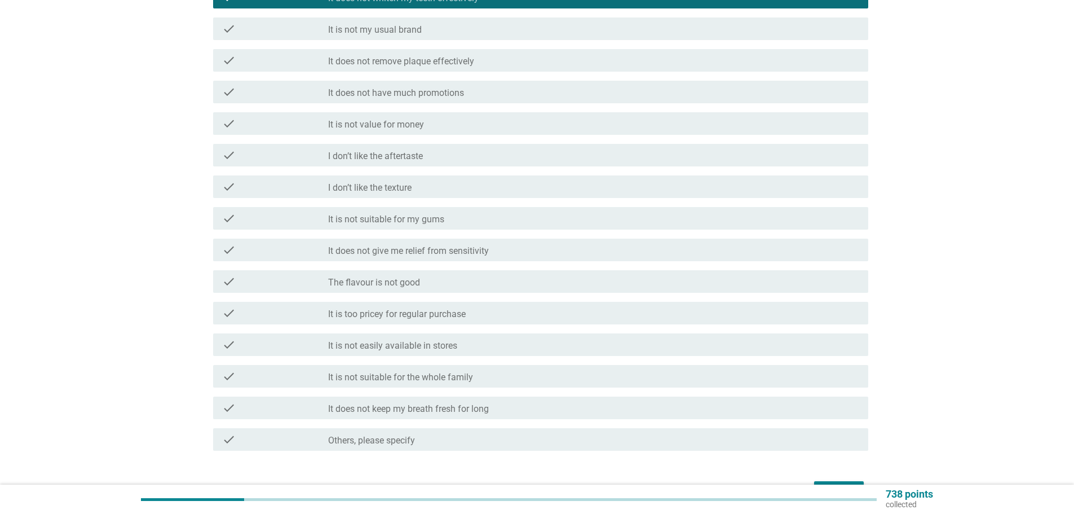
click at [518, 249] on div "check_box_outline_blank It does not give me relief from sensitivity" at bounding box center [593, 250] width 531 height 14
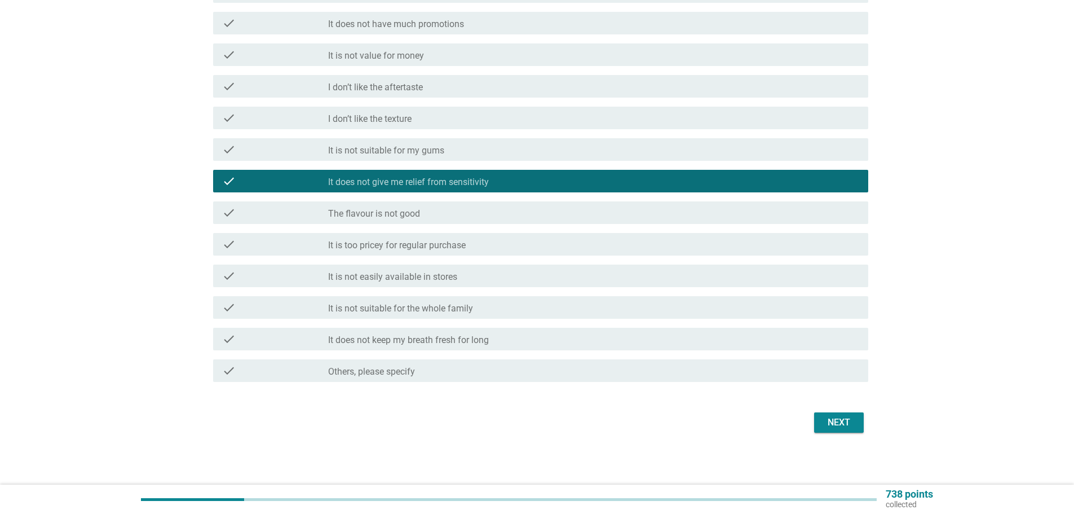
scroll to position [240, 0]
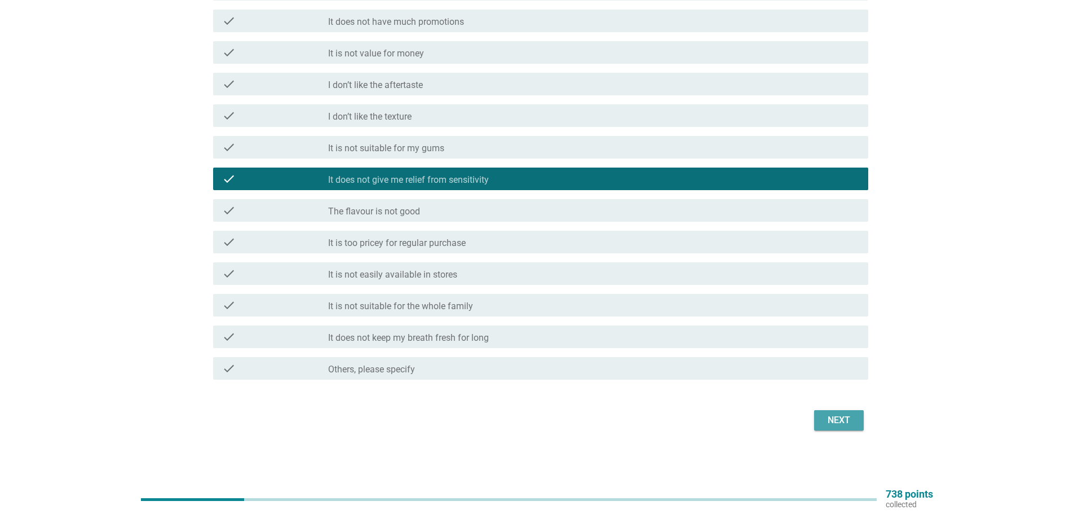
click at [841, 419] on div "Next" at bounding box center [839, 420] width 32 height 14
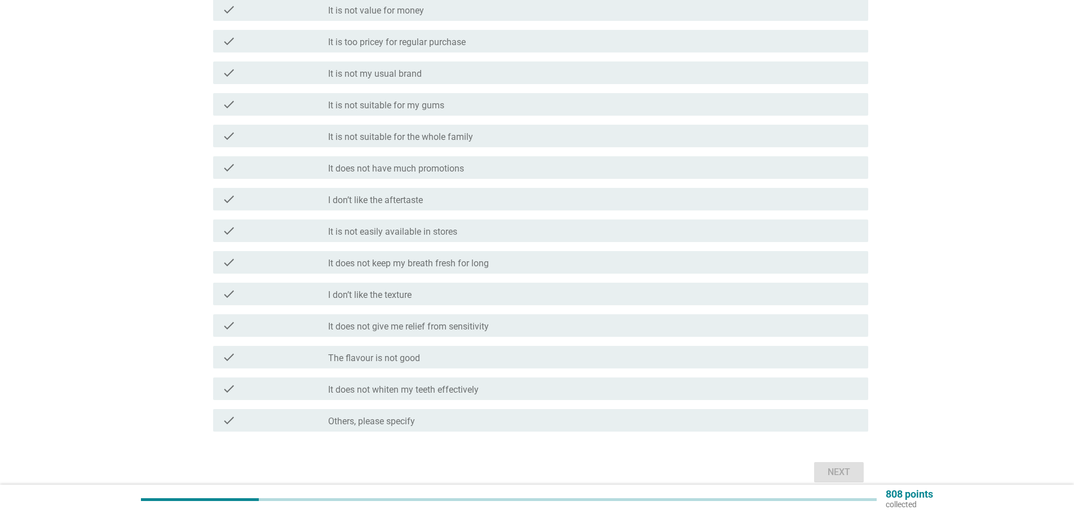
scroll to position [226, 0]
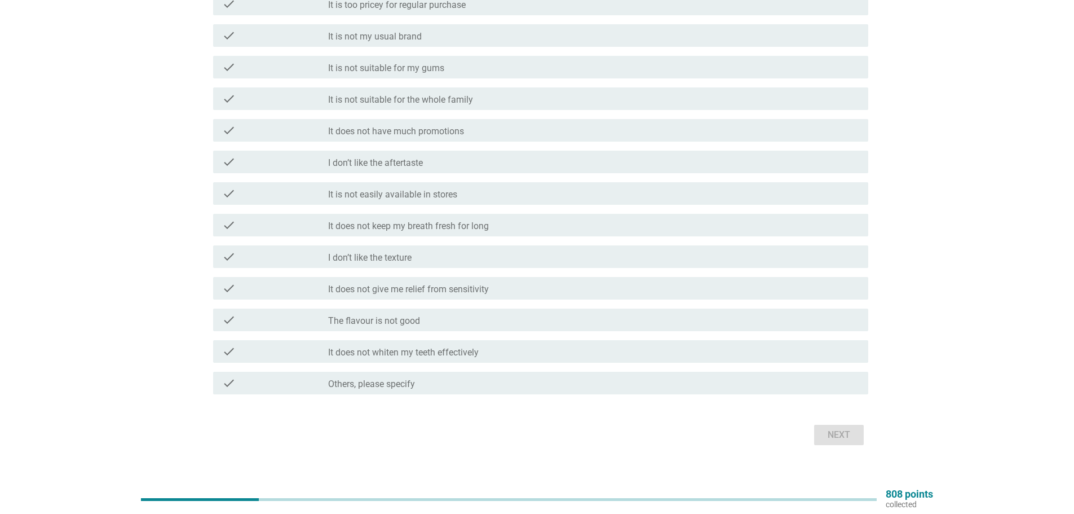
click at [362, 139] on div "check check_box_outline_blank It does not have much promotions" at bounding box center [540, 130] width 655 height 23
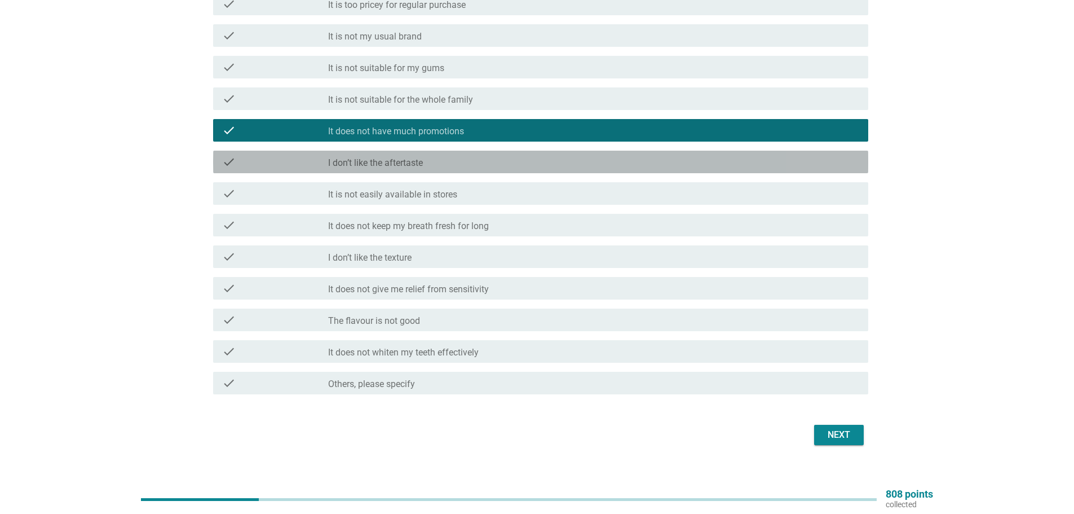
click at [502, 162] on div "check_box_outline_blank I don’t like the aftertaste" at bounding box center [593, 162] width 531 height 14
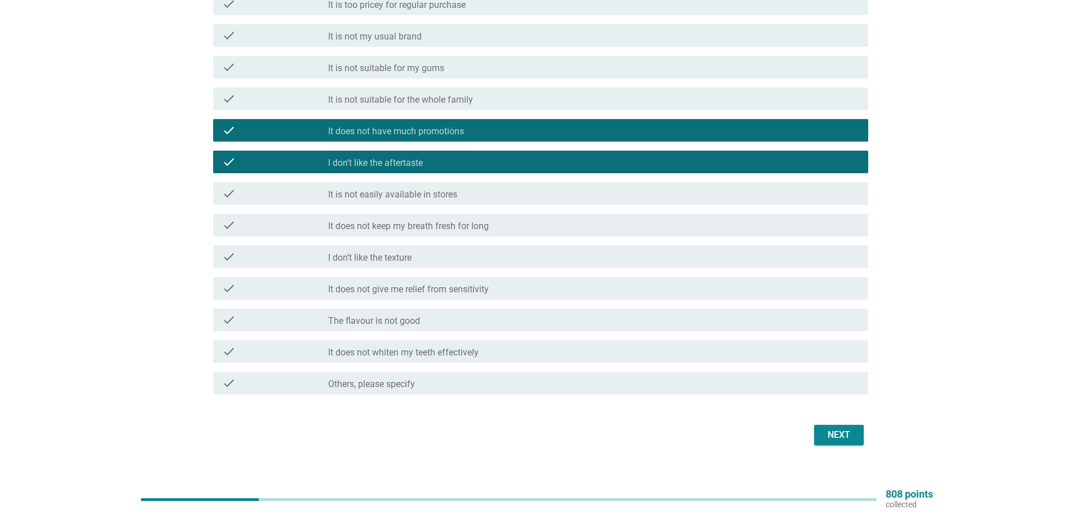
click at [396, 223] on label "It does not keep my breath fresh for long" at bounding box center [408, 225] width 161 height 11
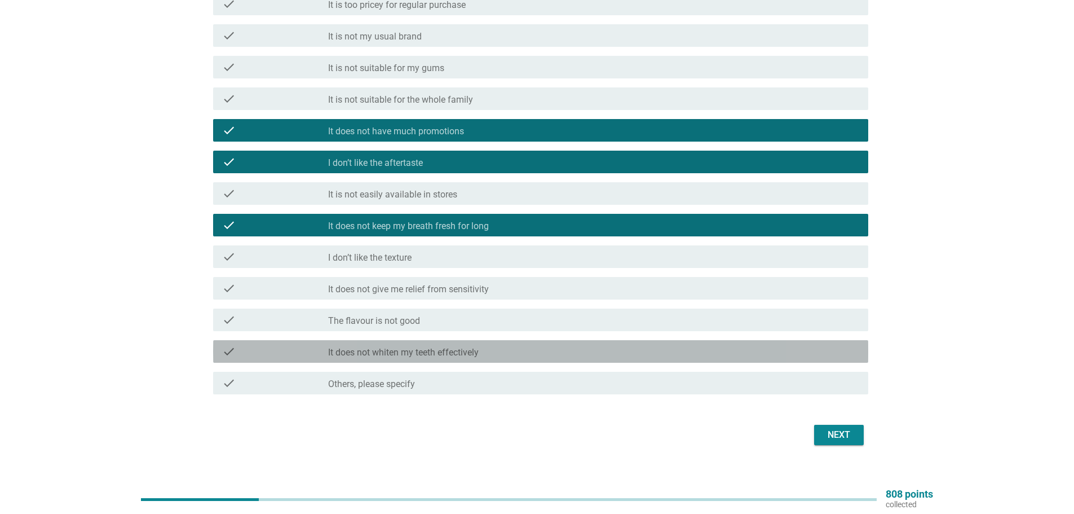
drag, startPoint x: 420, startPoint y: 347, endPoint x: 733, endPoint y: 390, distance: 315.9
click at [421, 347] on label "It does not whiten my teeth effectively" at bounding box center [403, 352] width 151 height 11
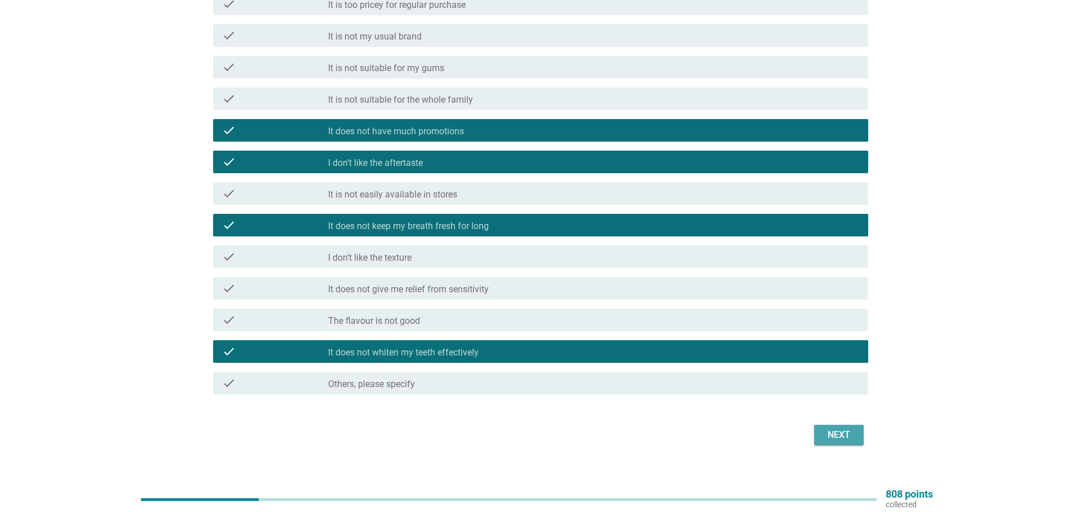
click at [834, 435] on div "Next" at bounding box center [839, 435] width 32 height 14
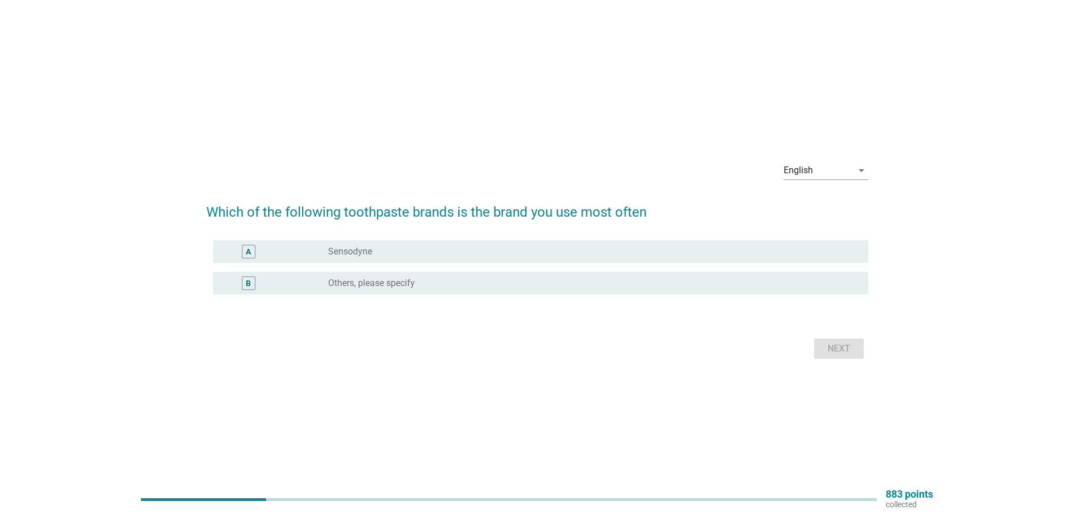
click at [366, 249] on label "Sensodyne" at bounding box center [350, 251] width 44 height 11
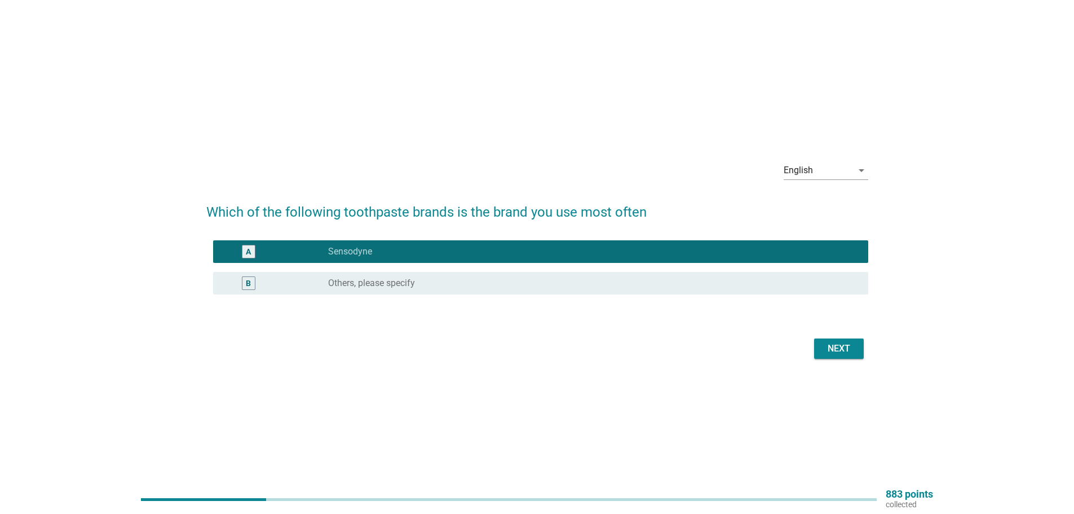
click at [828, 350] on div "Next" at bounding box center [839, 349] width 32 height 14
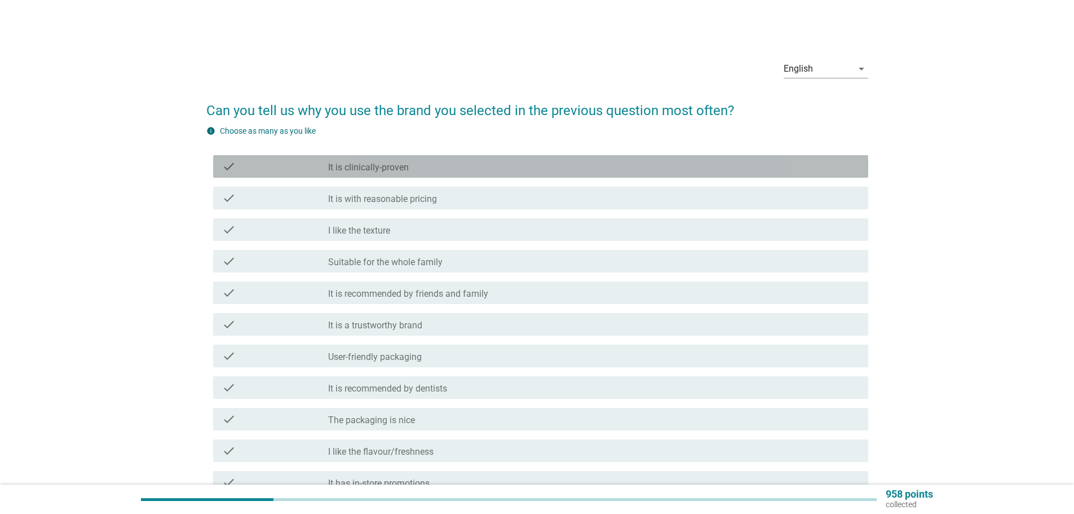
drag, startPoint x: 432, startPoint y: 165, endPoint x: 478, endPoint y: 192, distance: 52.9
click at [434, 165] on div "check_box_outline_blank It is clinically-proven" at bounding box center [593, 167] width 531 height 14
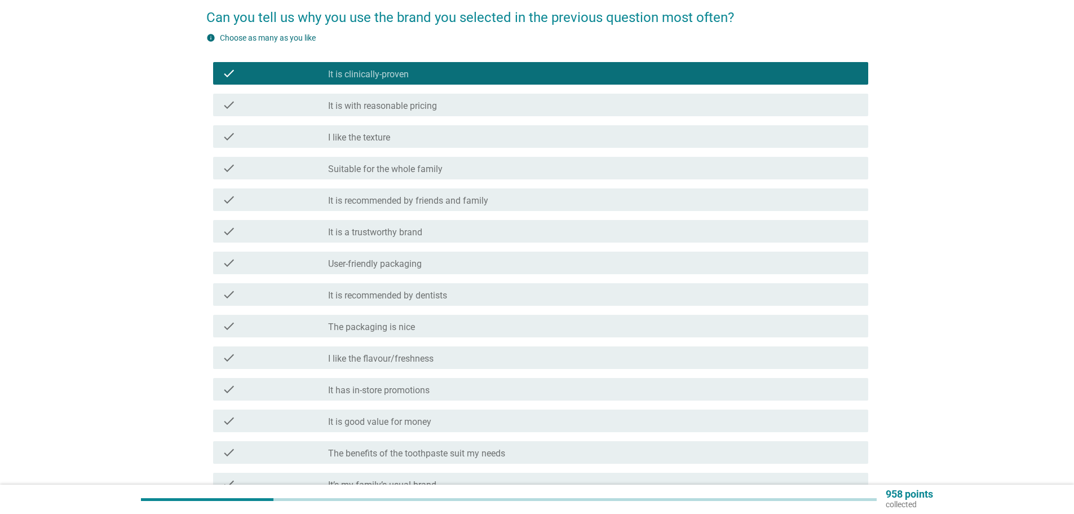
scroll to position [113, 0]
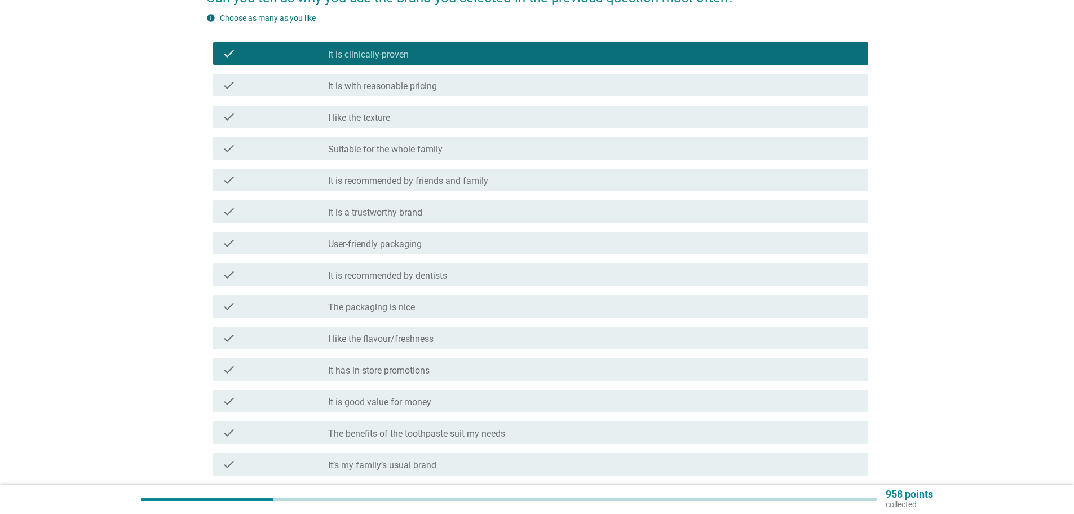
click at [462, 179] on label "It is recommended by friends and family" at bounding box center [408, 180] width 160 height 11
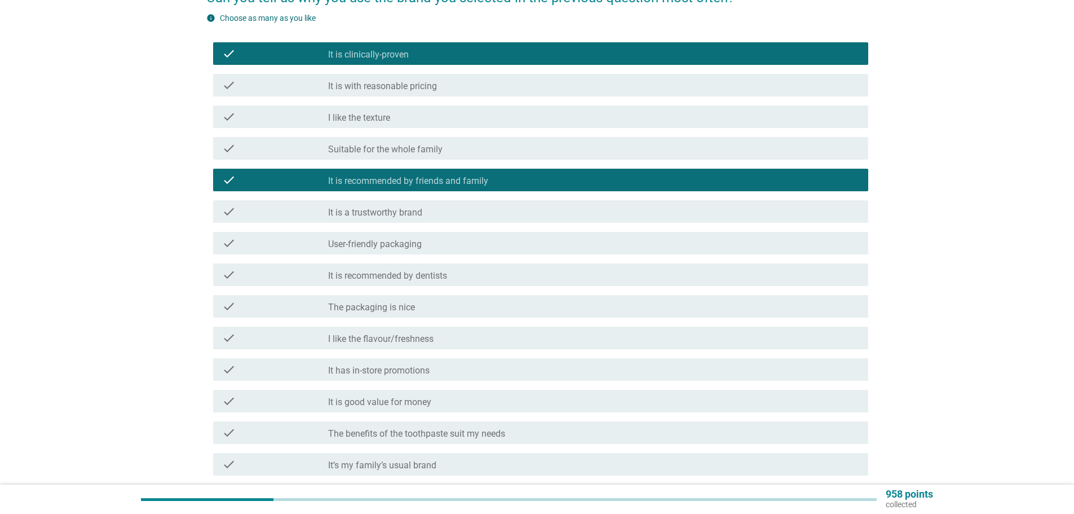
click at [404, 274] on label "It is recommended by dentists" at bounding box center [387, 275] width 119 height 11
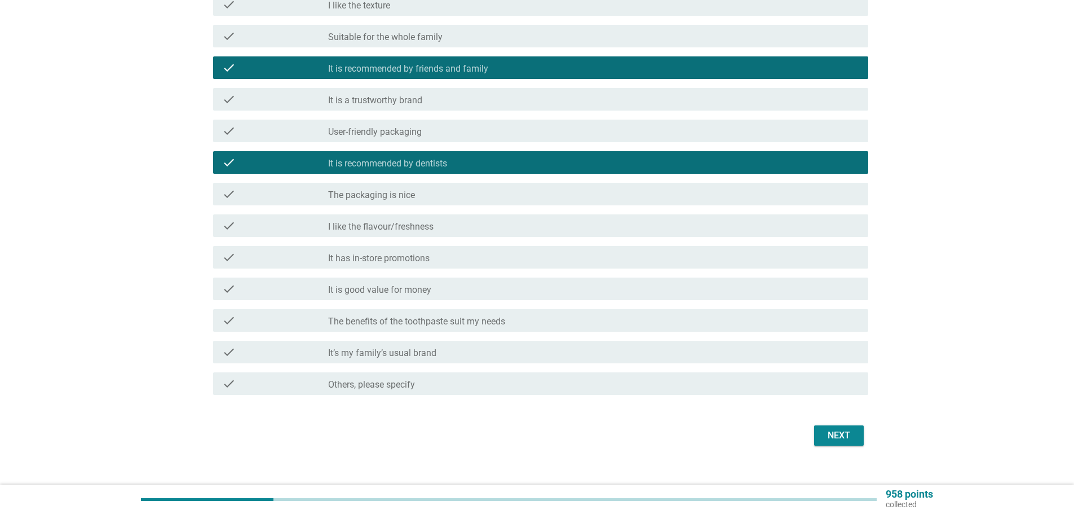
scroll to position [226, 0]
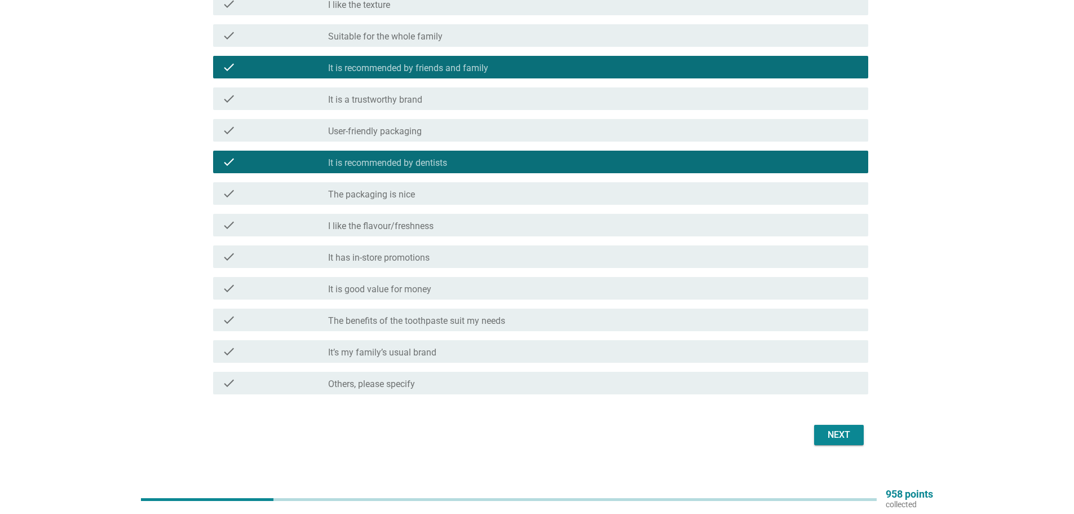
drag, startPoint x: 510, startPoint y: 321, endPoint x: 516, endPoint y: 327, distance: 8.8
click at [510, 321] on div "check_box_outline_blank The benefits of the toothpaste suit my needs" at bounding box center [593, 320] width 531 height 14
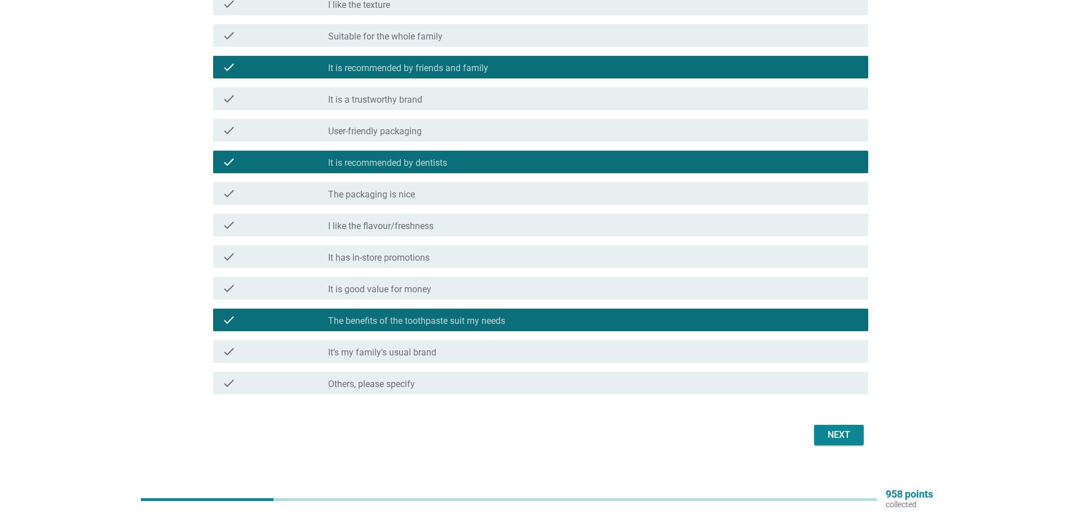
click at [846, 430] on div "Next" at bounding box center [839, 435] width 32 height 14
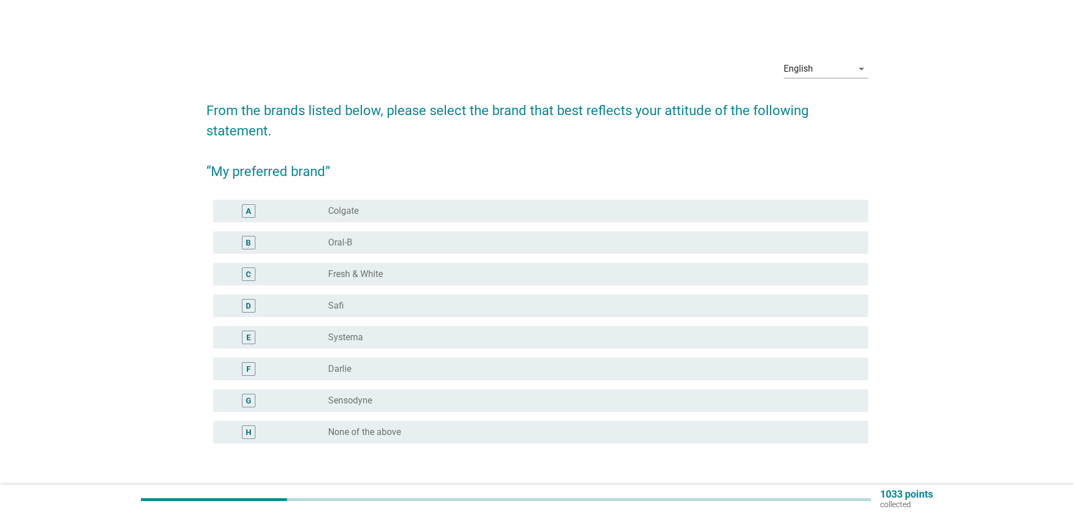
click at [343, 402] on label "Sensodyne" at bounding box center [350, 400] width 44 height 11
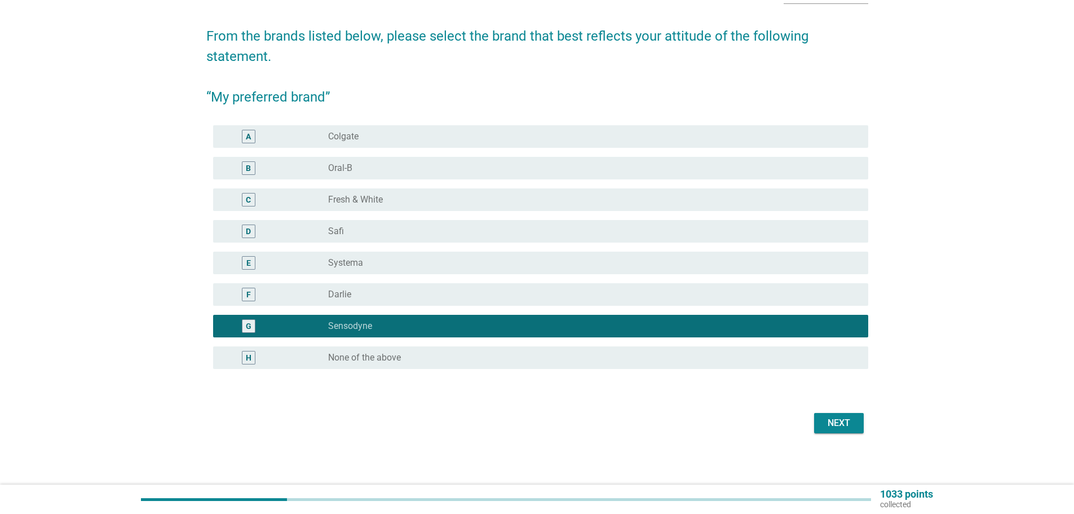
scroll to position [77, 0]
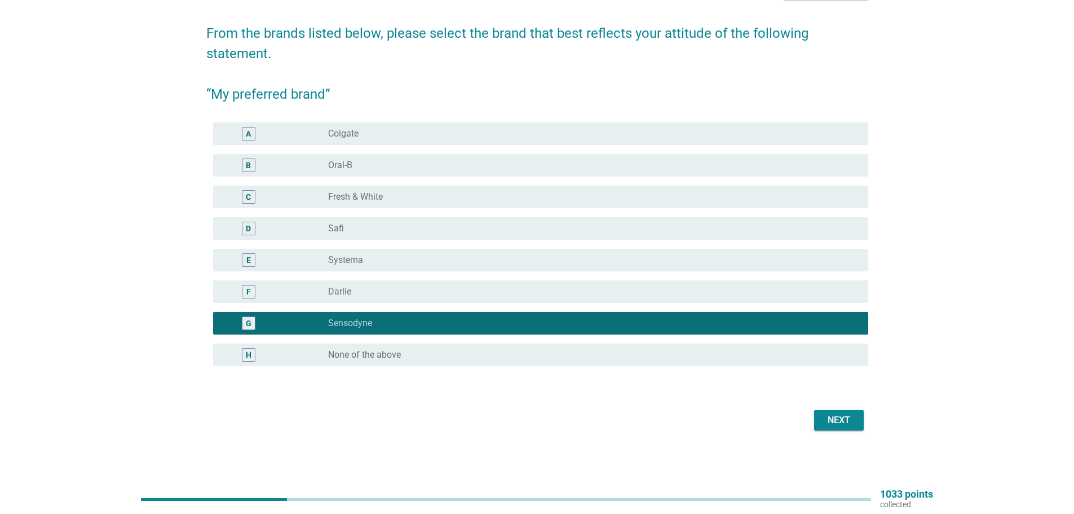
click at [842, 419] on div "Next" at bounding box center [839, 420] width 32 height 14
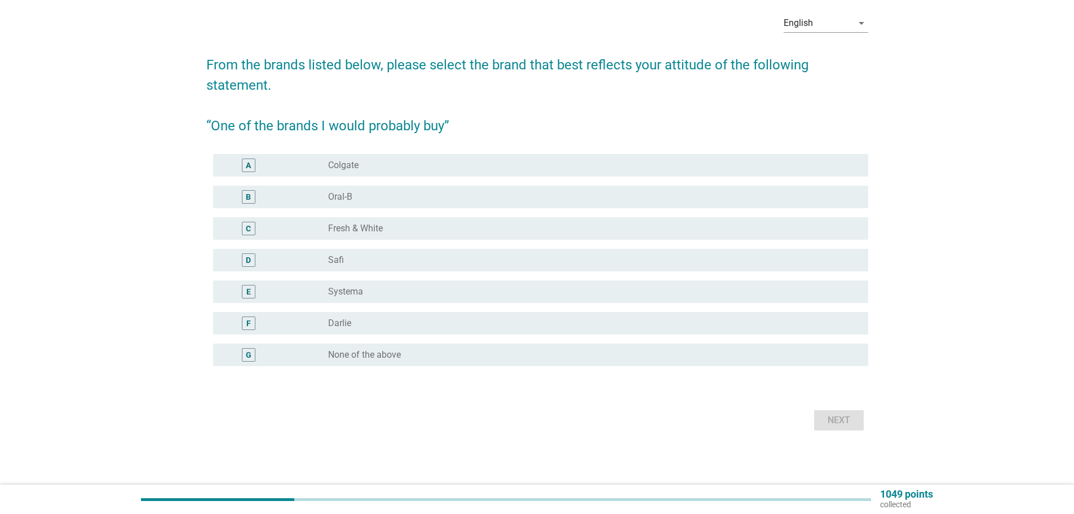
scroll to position [0, 0]
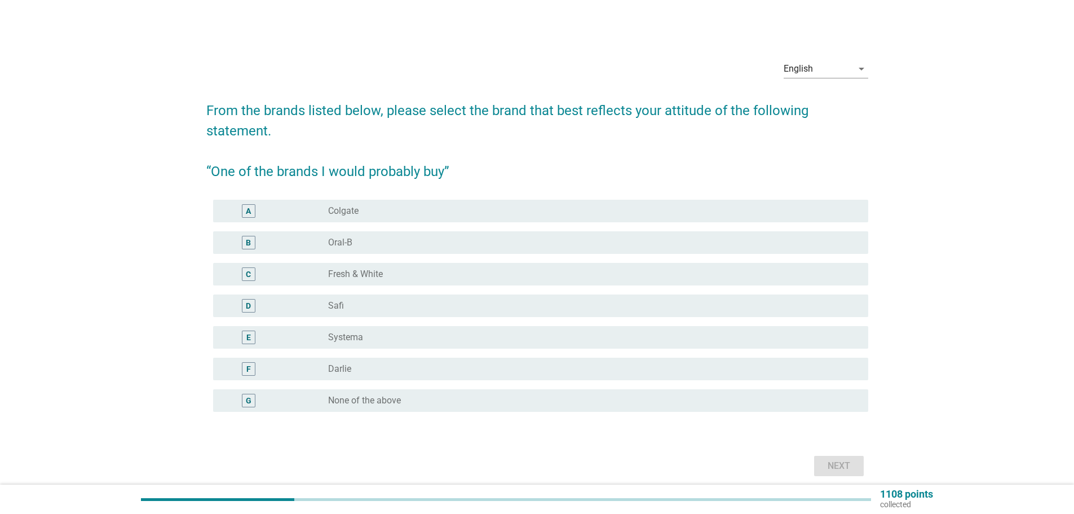
click at [380, 332] on div "radio_button_unchecked Systema" at bounding box center [589, 337] width 522 height 11
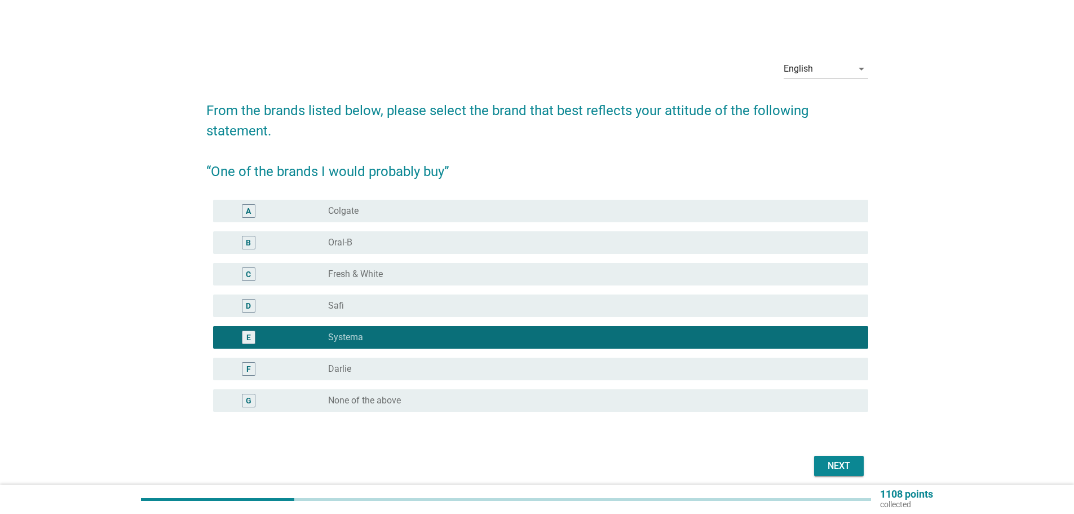
click at [830, 471] on div "Next" at bounding box center [839, 466] width 32 height 14
click at [952, 437] on div "English arrow_drop_down From the brands listed below, please select the brand t…" at bounding box center [537, 265] width 1020 height 447
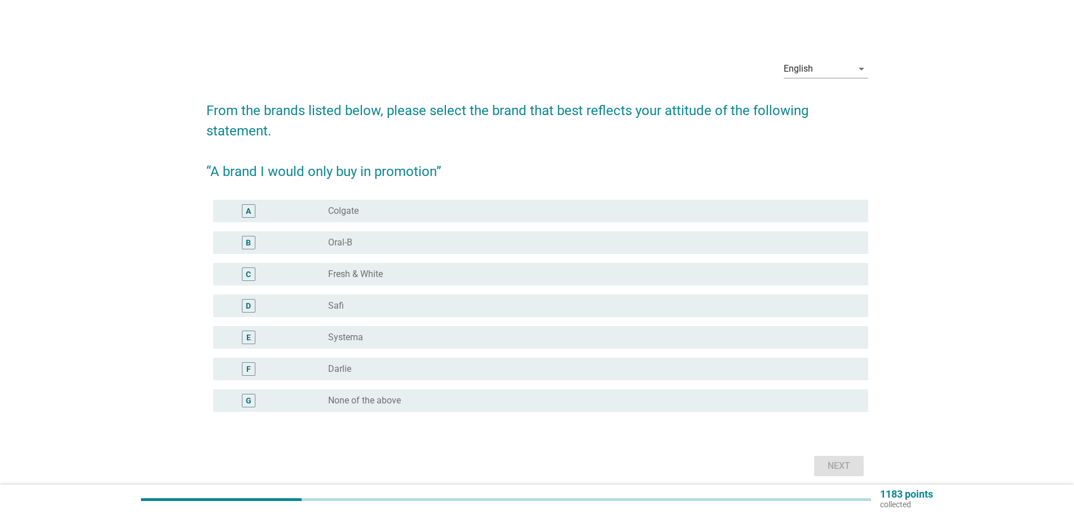
click at [371, 244] on div "radio_button_unchecked Oral-B" at bounding box center [589, 242] width 522 height 11
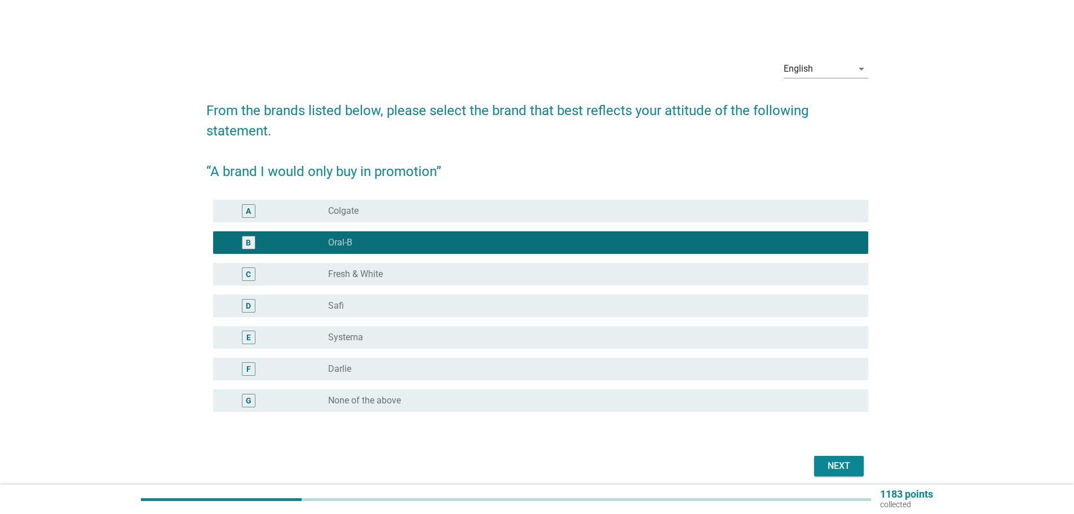
click at [838, 468] on div "Next" at bounding box center [839, 466] width 32 height 14
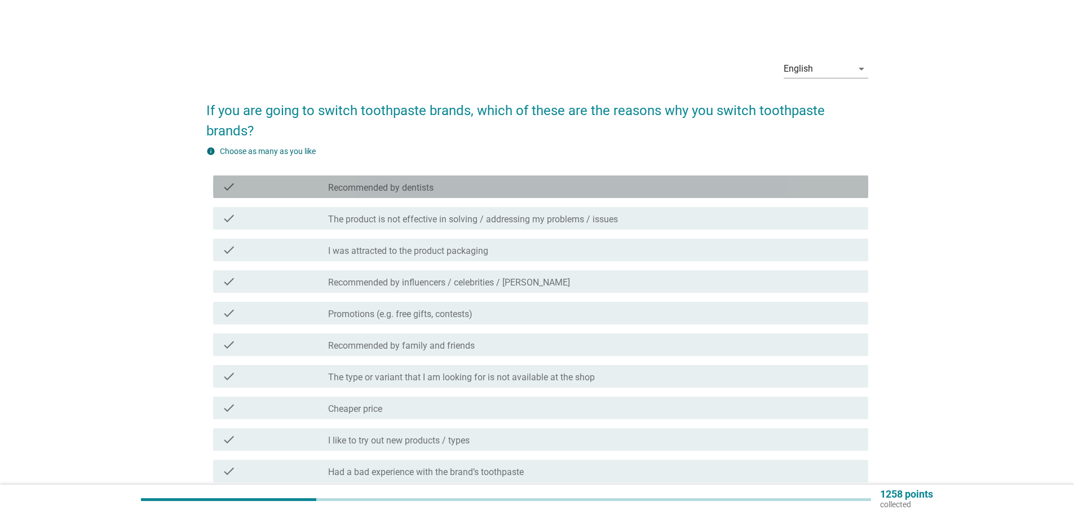
click at [386, 185] on label "Recommended by dentists" at bounding box center [380, 187] width 105 height 11
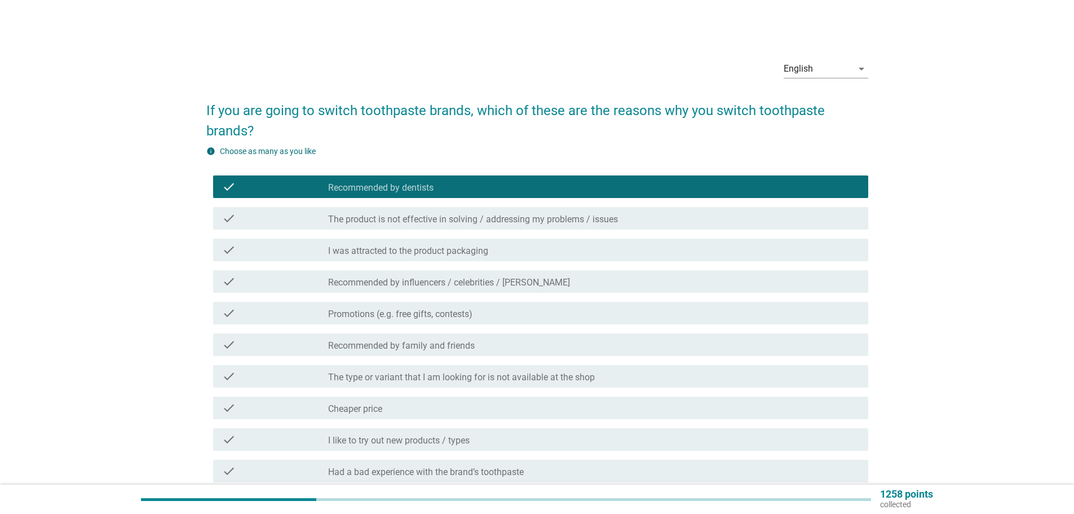
click at [397, 220] on label "The product is not effective in solving / addressing my problems / issues" at bounding box center [473, 219] width 290 height 11
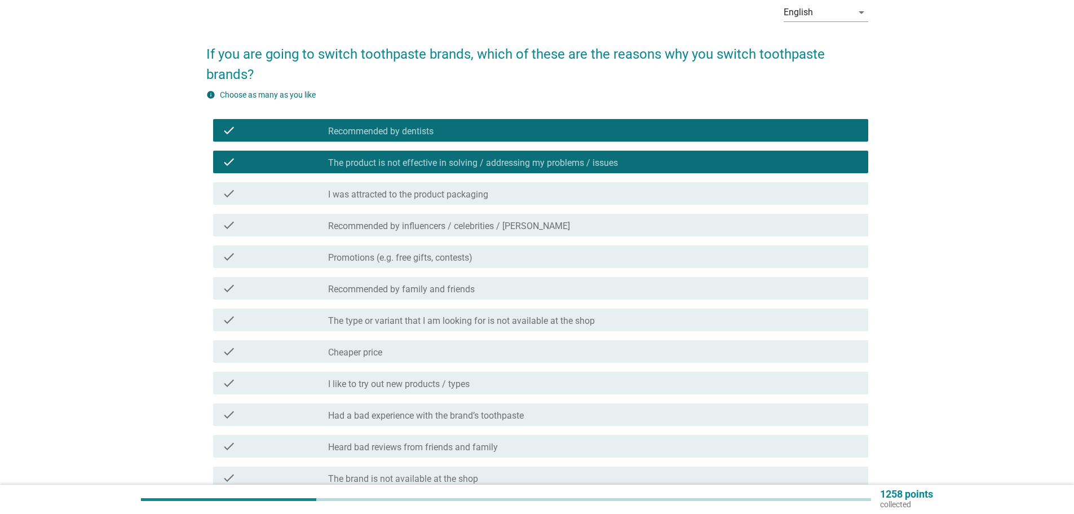
scroll to position [113, 0]
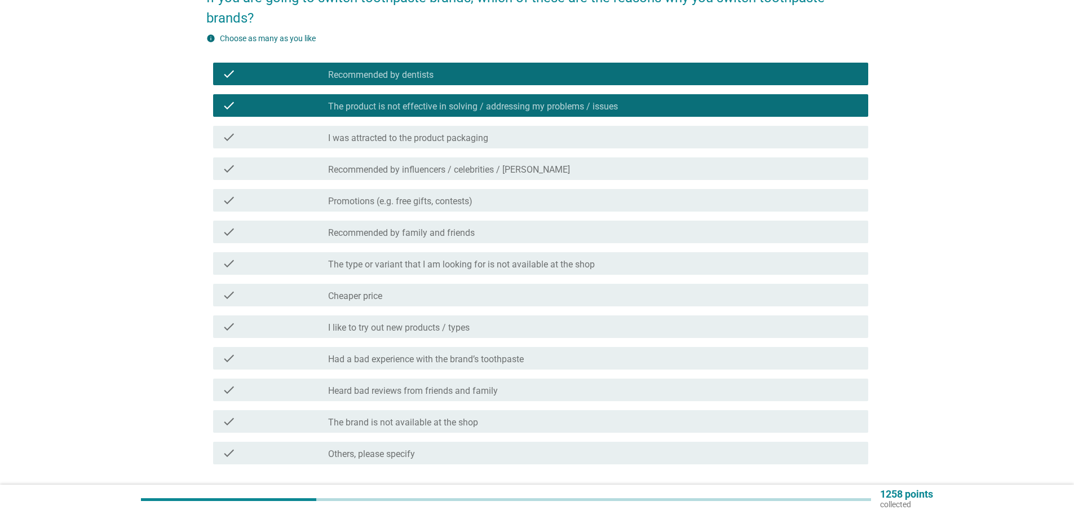
click at [535, 139] on div "check_box_outline_blank I was attracted to the product packaging" at bounding box center [593, 137] width 531 height 14
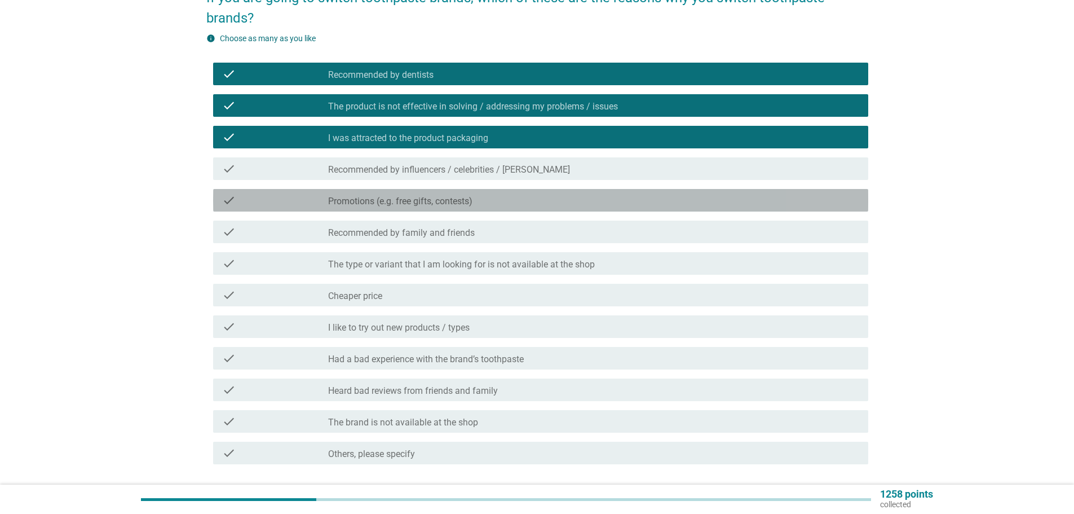
click at [450, 204] on label "Promotions (e.g. free gifts, contests)" at bounding box center [400, 201] width 144 height 11
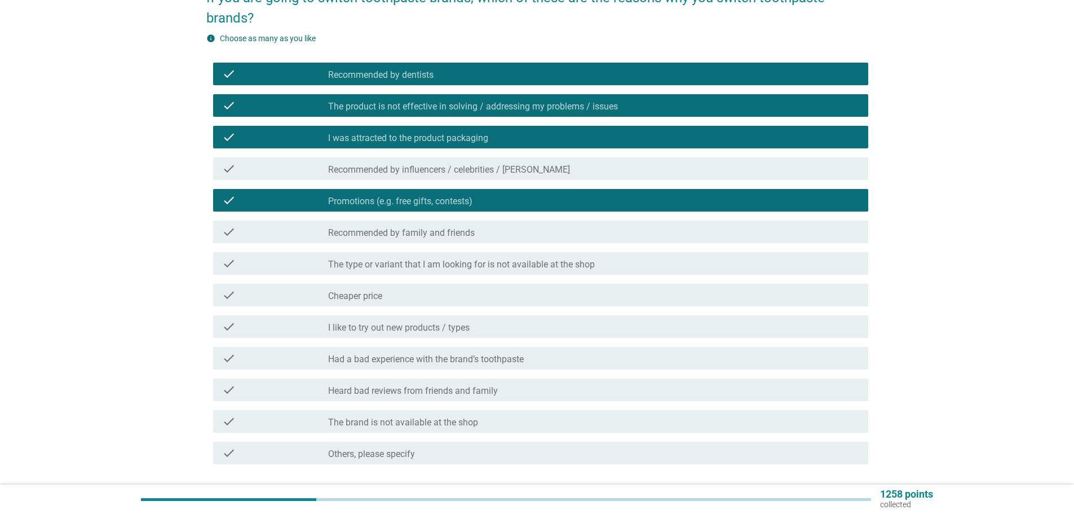
click at [431, 231] on label "Recommended by family and friends" at bounding box center [401, 232] width 147 height 11
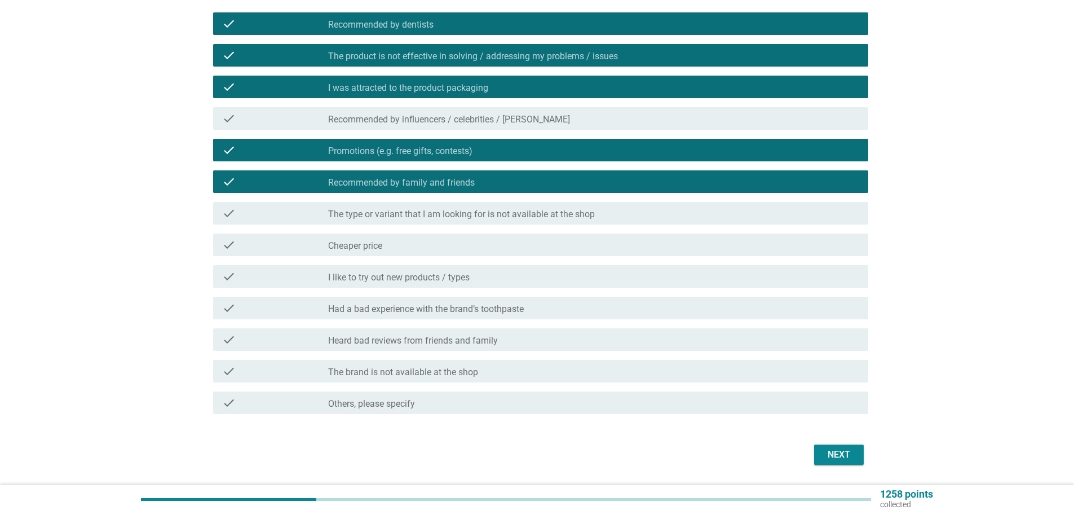
scroll to position [169, 0]
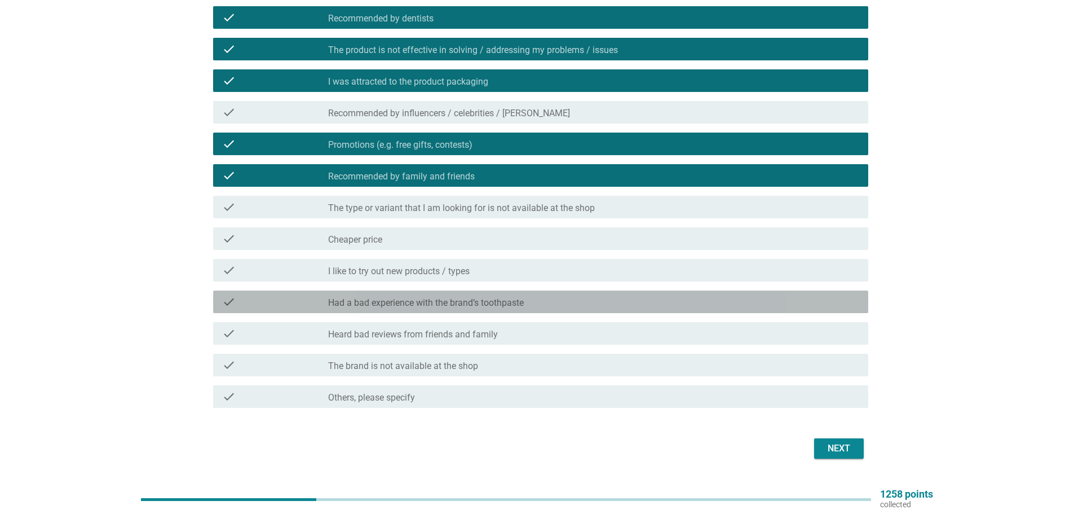
click at [465, 301] on label "Had a bad experience with the brand’s toothpaste" at bounding box center [426, 302] width 196 height 11
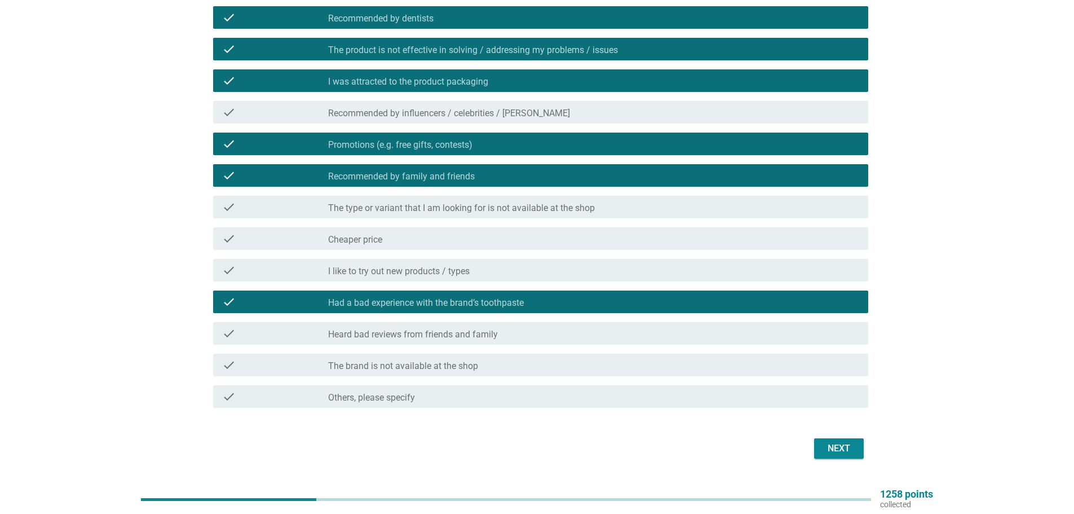
click at [529, 332] on div "check_box_outline_blank Heard bad reviews from friends and family" at bounding box center [593, 333] width 531 height 14
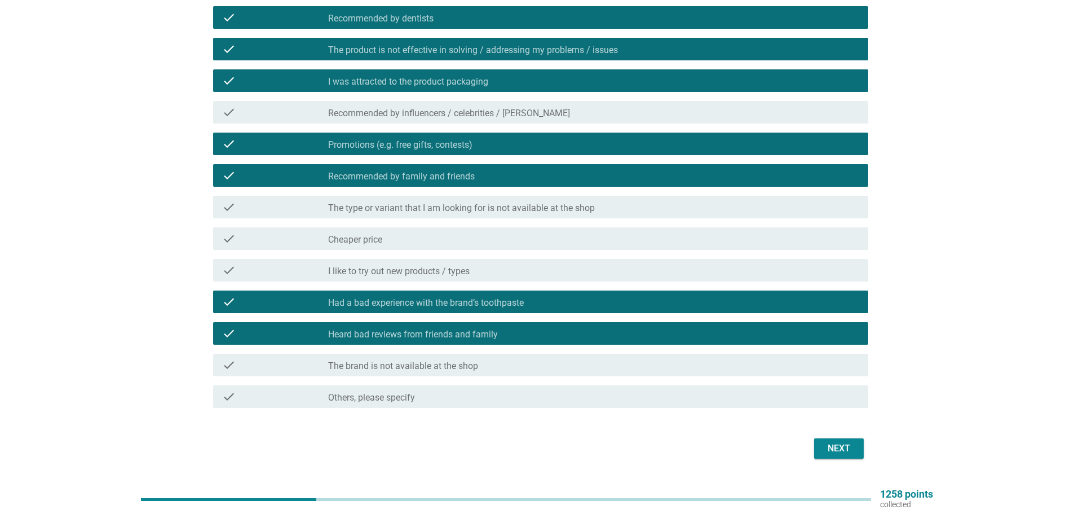
click at [821, 443] on button "Next" at bounding box center [839, 448] width 50 height 20
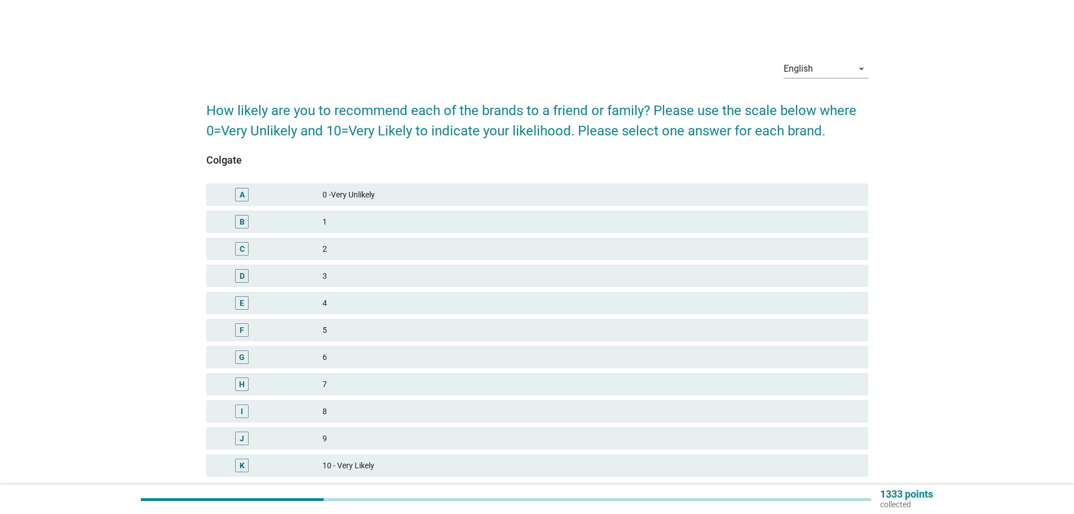
click at [381, 466] on div "10 - Very Likely" at bounding box center [590, 465] width 537 height 14
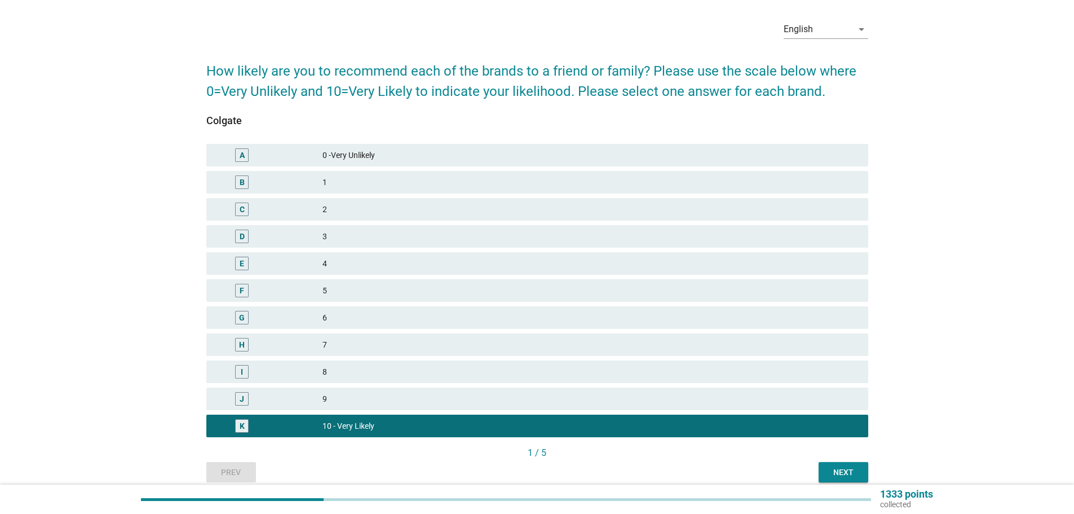
scroll to position [88, 0]
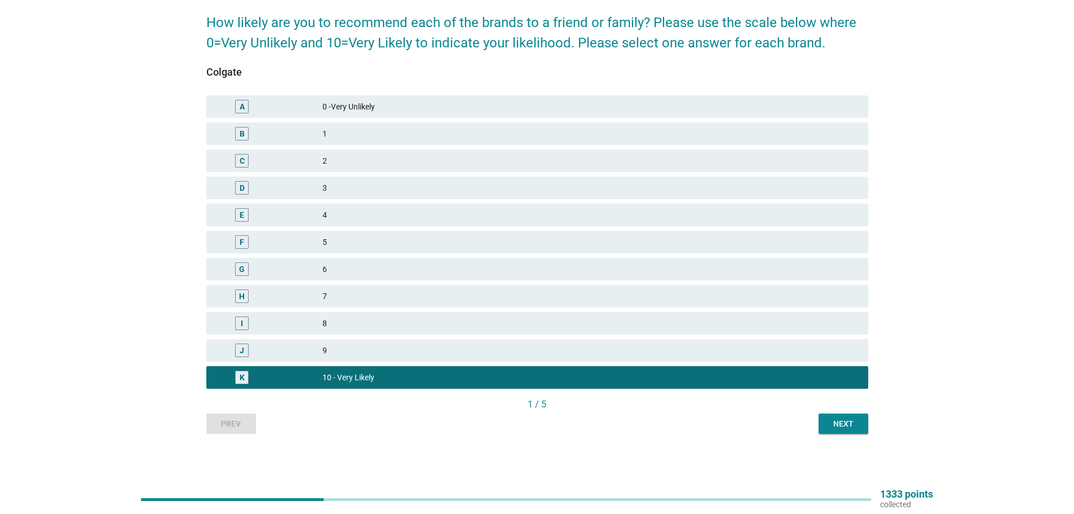
click at [863, 421] on button "Next" at bounding box center [844, 423] width 50 height 20
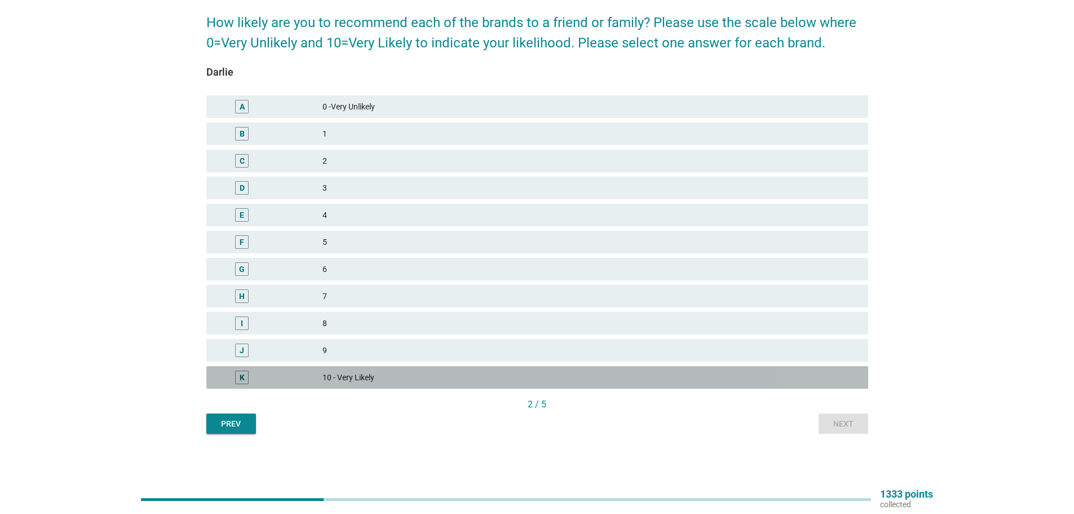
click at [527, 380] on div "10 - Very Likely" at bounding box center [590, 377] width 537 height 14
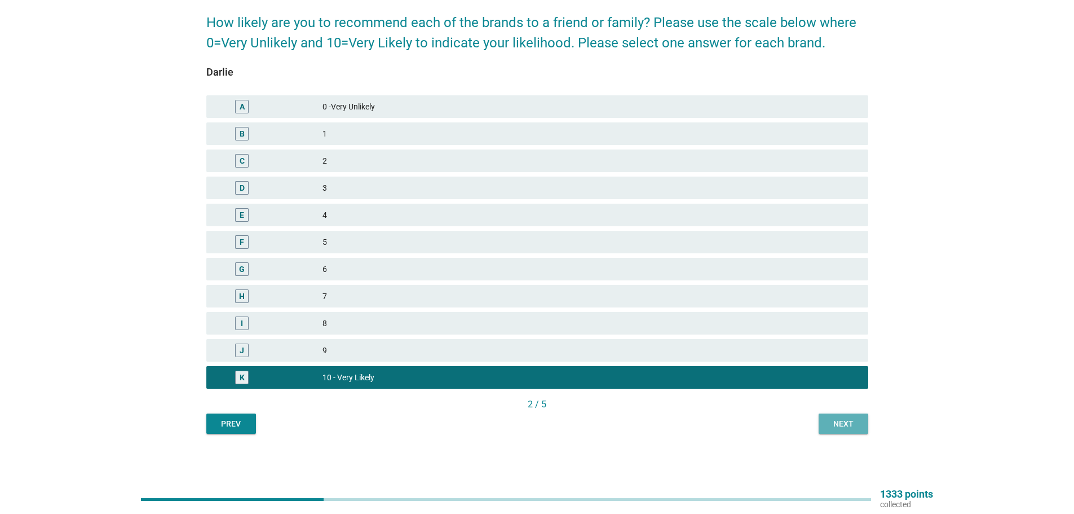
click at [868, 424] on button "Next" at bounding box center [844, 423] width 50 height 20
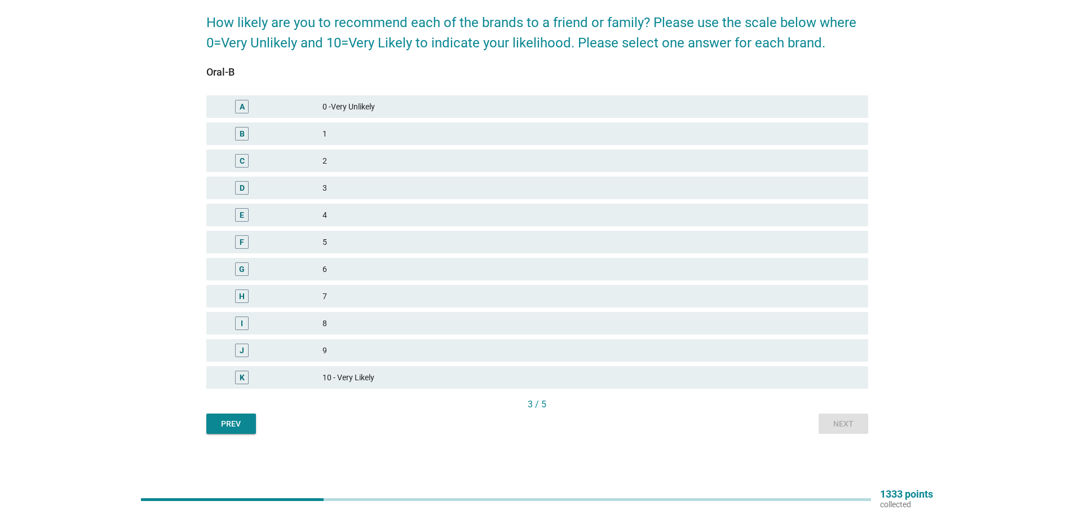
click at [638, 387] on div "K 10 - Very Likely" at bounding box center [537, 377] width 662 height 23
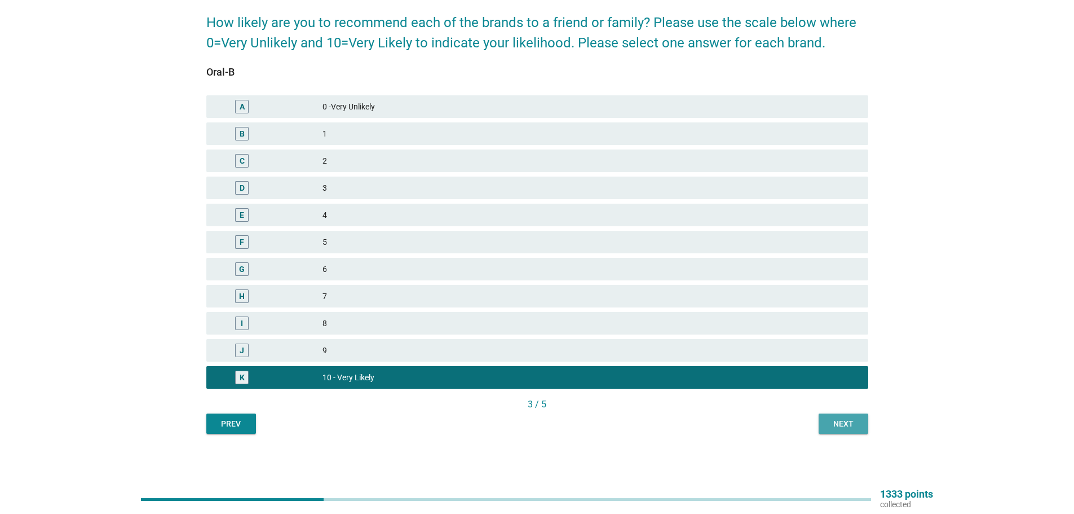
click at [858, 428] on div "Next" at bounding box center [844, 424] width 32 height 12
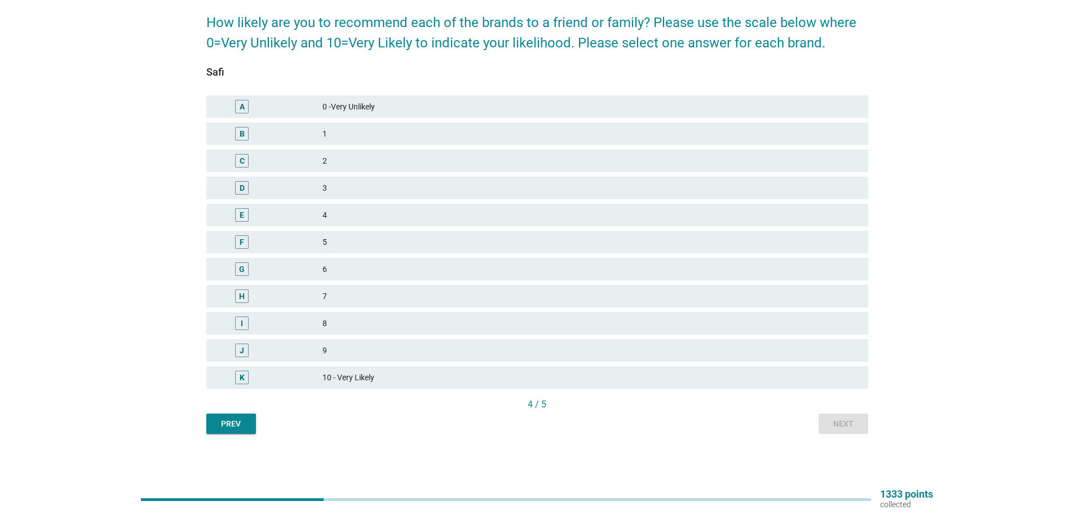
click at [433, 372] on div "10 - Very Likely" at bounding box center [590, 377] width 537 height 14
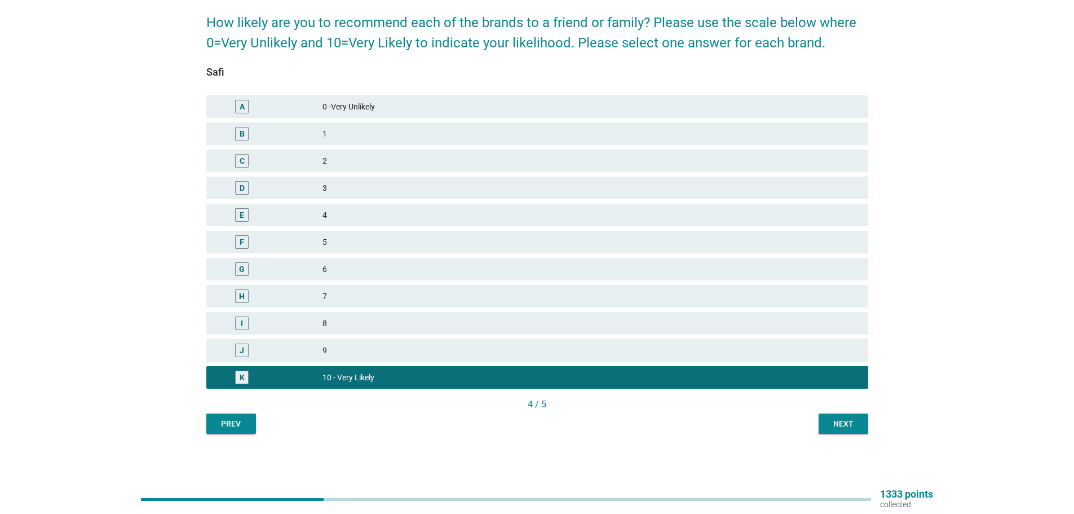
click at [852, 425] on div "Next" at bounding box center [844, 424] width 32 height 12
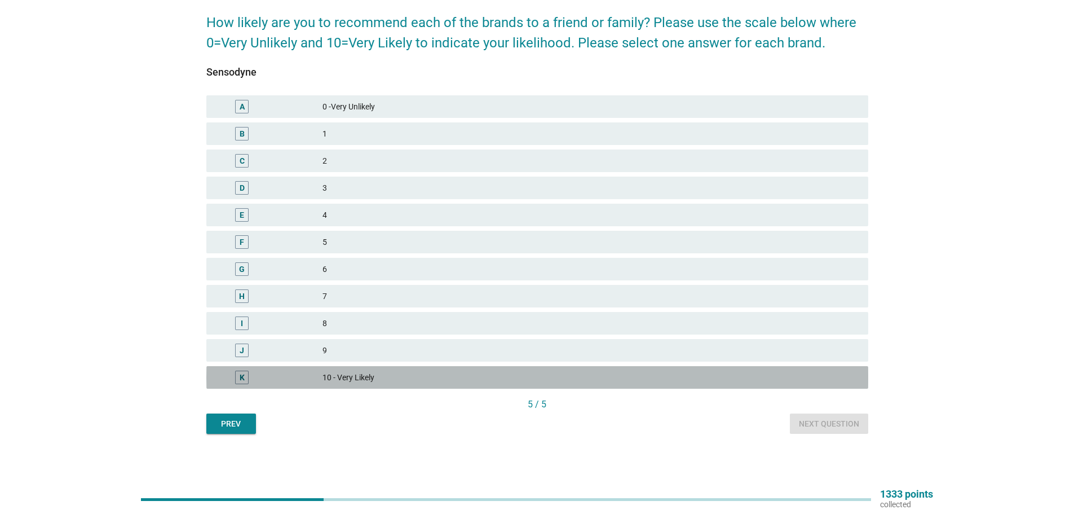
drag, startPoint x: 350, startPoint y: 370, endPoint x: 671, endPoint y: 406, distance: 323.4
click at [359, 372] on div "K 10 - Very Likely" at bounding box center [537, 377] width 662 height 23
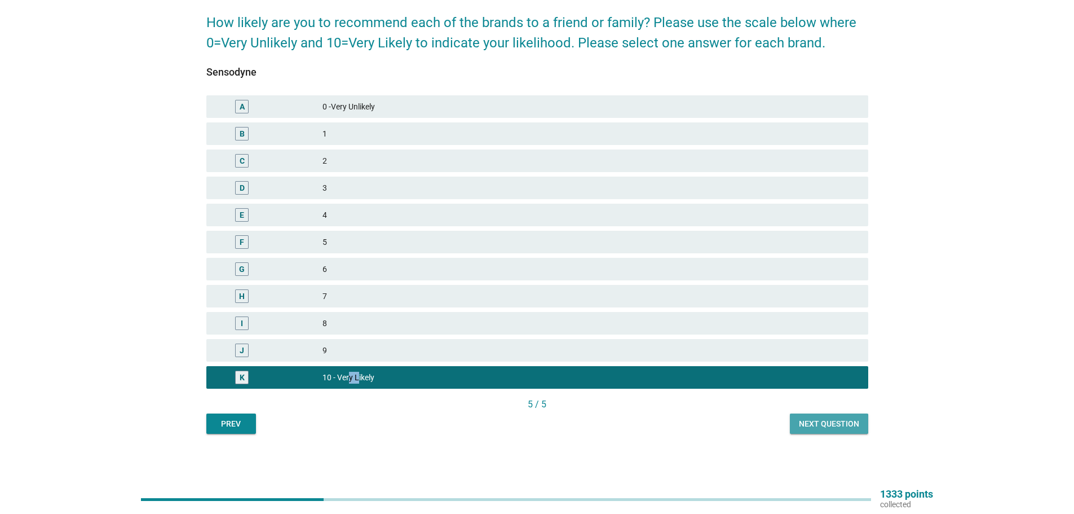
click at [820, 424] on div "Next question" at bounding box center [829, 424] width 60 height 12
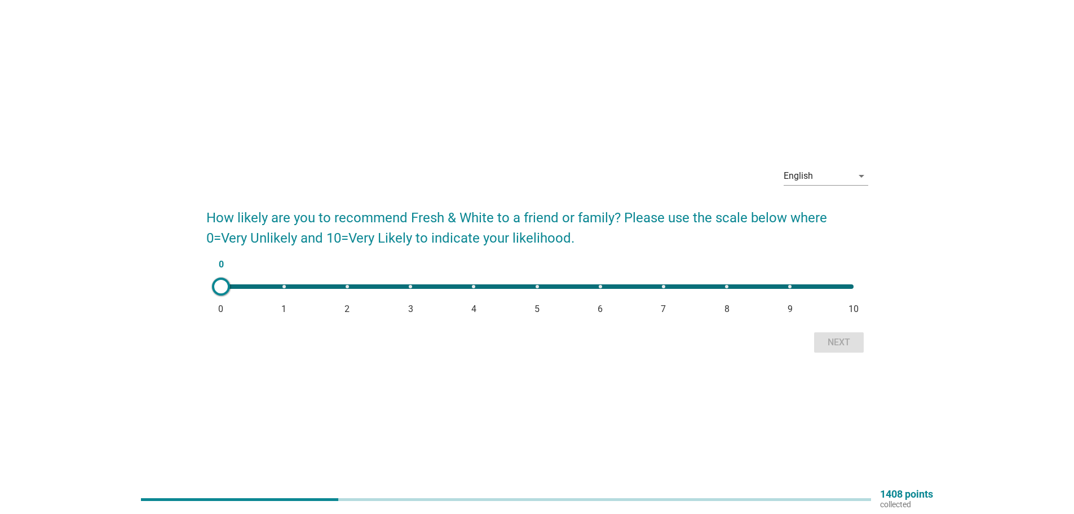
click at [835, 288] on div "0 0 1 2 3 4 5 6 7 8 9 10" at bounding box center [537, 286] width 633 height 5
click at [793, 290] on div "10 0 1 2 3 4 5 6 7 8 9 10" at bounding box center [537, 286] width 651 height 23
type input "9"
click at [828, 334] on button "Next" at bounding box center [839, 342] width 50 height 20
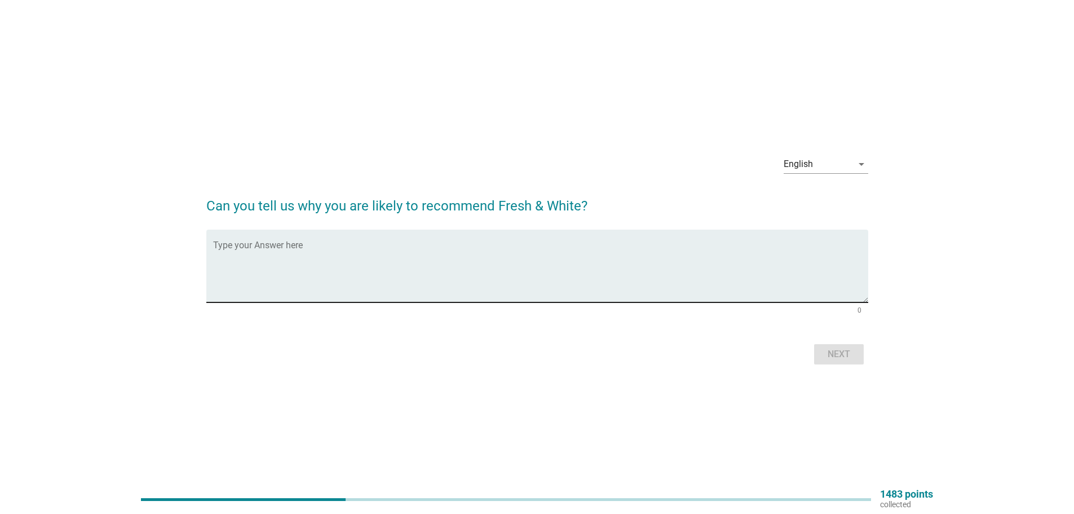
click at [475, 279] on textarea "Type your Answer here" at bounding box center [540, 272] width 655 height 59
type textarea "s"
type textarea "Some didnt familiar with the taste and texture"
click at [845, 354] on div "Next" at bounding box center [839, 354] width 32 height 14
